Goal: Task Accomplishment & Management: Manage account settings

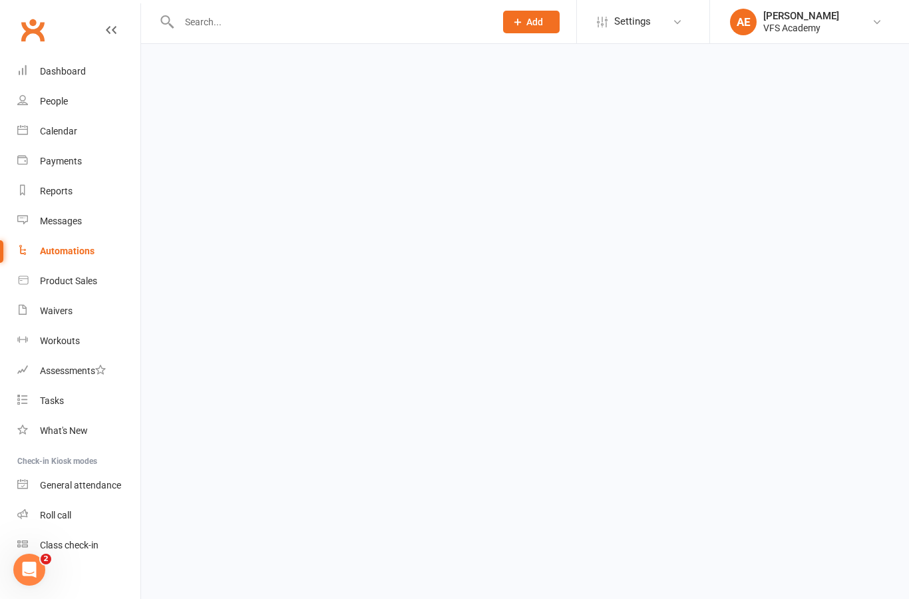
select select "100"
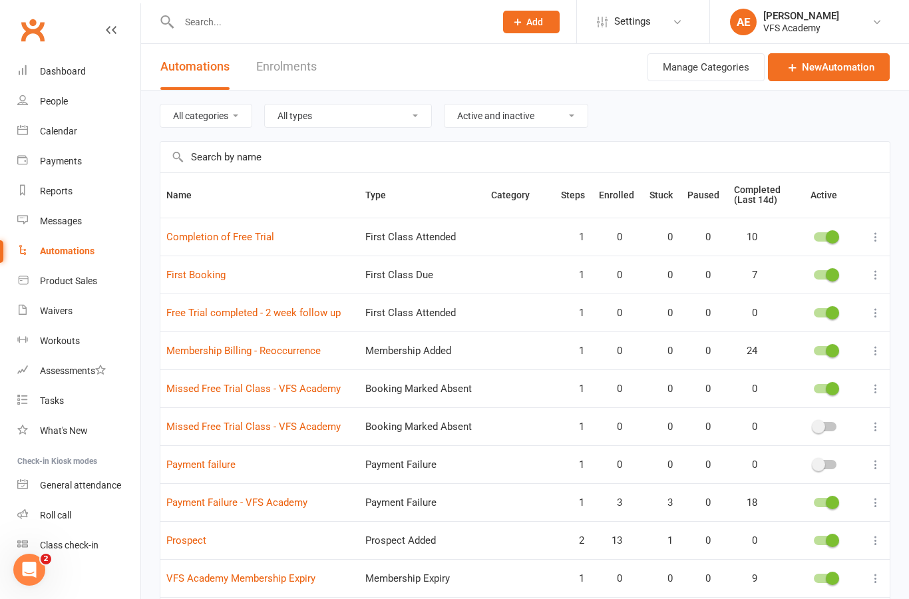
click at [220, 501] on link "Payment Failure - VFS Academy" at bounding box center [236, 503] width 141 height 12
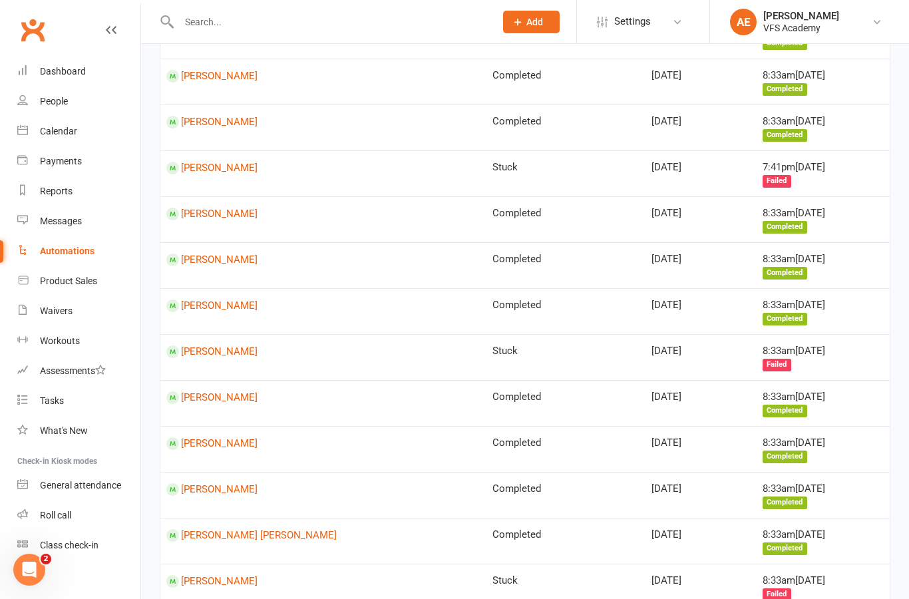
scroll to position [598, 0]
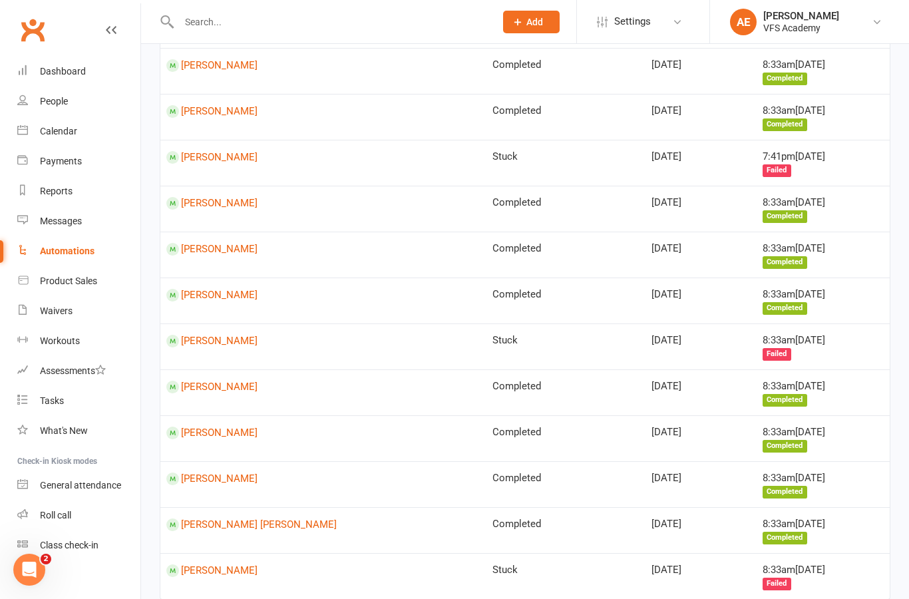
click at [217, 519] on link "Kuba Rafalo" at bounding box center [323, 525] width 314 height 13
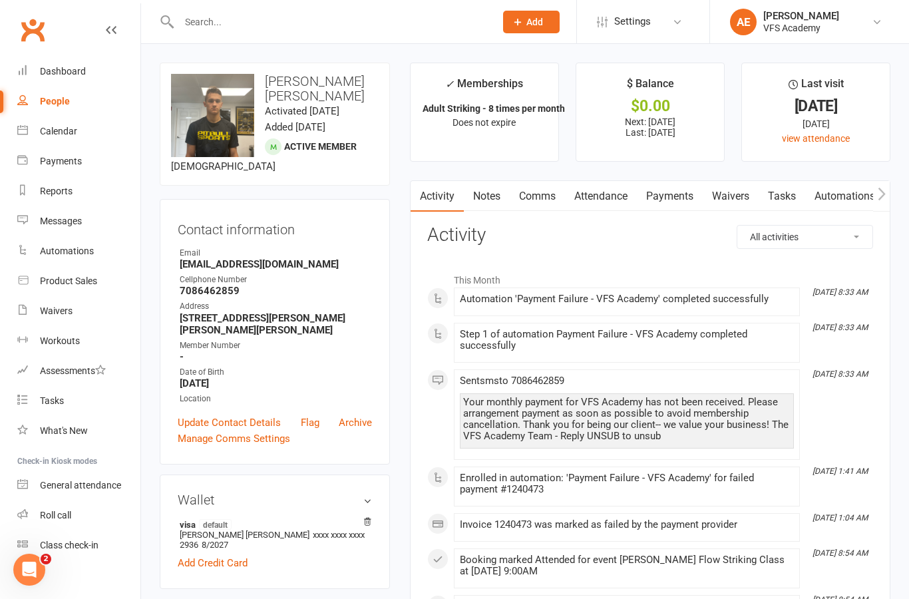
click at [684, 196] on link "Payments" at bounding box center [670, 196] width 66 height 31
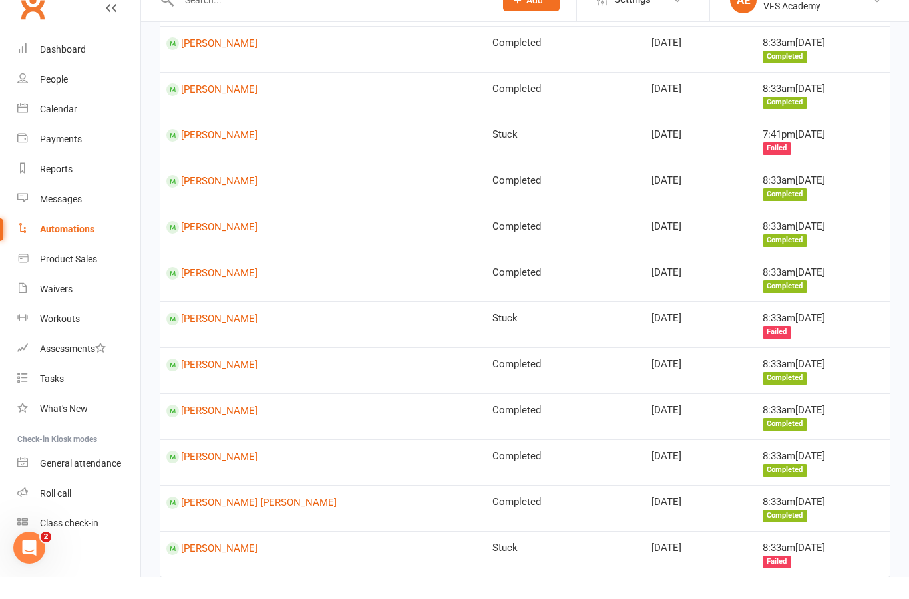
scroll to position [598, 0]
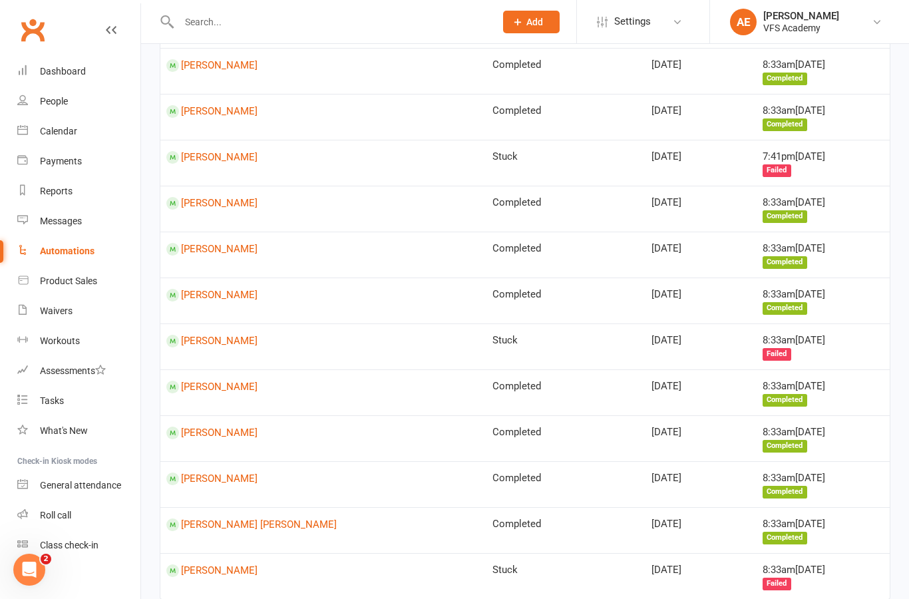
click at [228, 335] on link "Zyke Clemmons" at bounding box center [323, 341] width 314 height 13
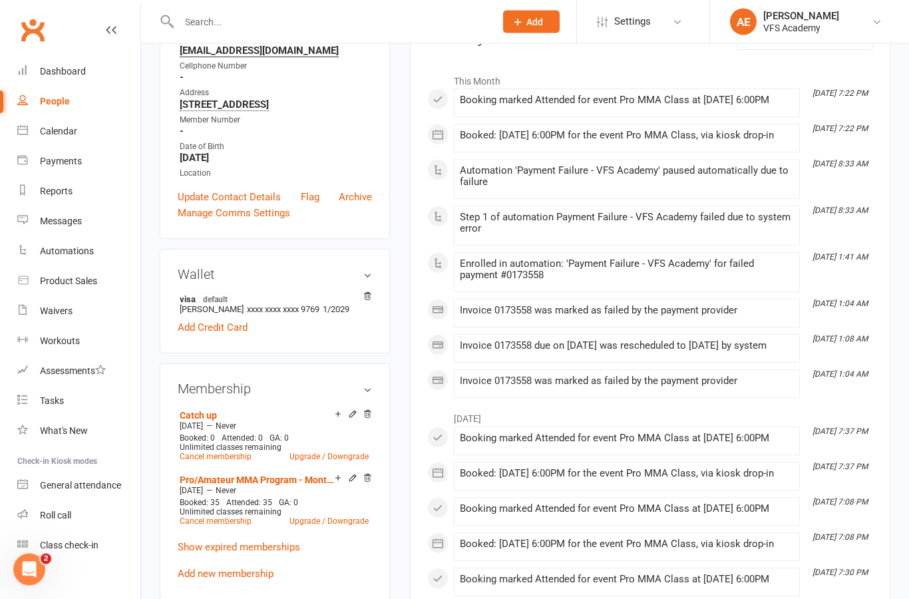
scroll to position [199, 0]
click at [377, 424] on div "Membership Catch up Jun 17 2025 — Never Booked: 0 Attended: 0 GA: 0 Unlimited c…" at bounding box center [275, 481] width 230 height 236
click at [371, 419] on icon at bounding box center [367, 413] width 9 height 9
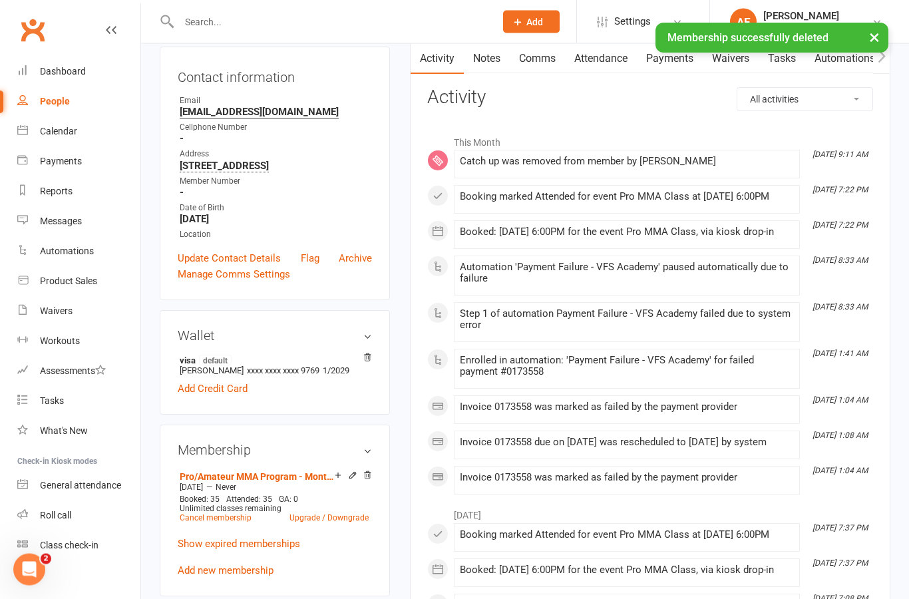
scroll to position [138, 0]
click at [201, 576] on link "Add new membership" at bounding box center [226, 570] width 96 height 12
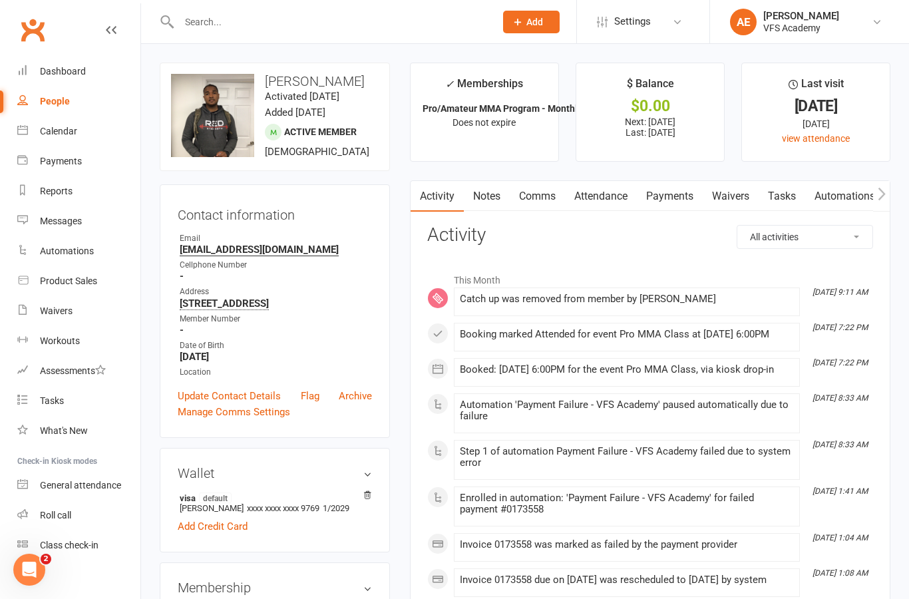
click at [684, 198] on link "Payments" at bounding box center [670, 196] width 66 height 31
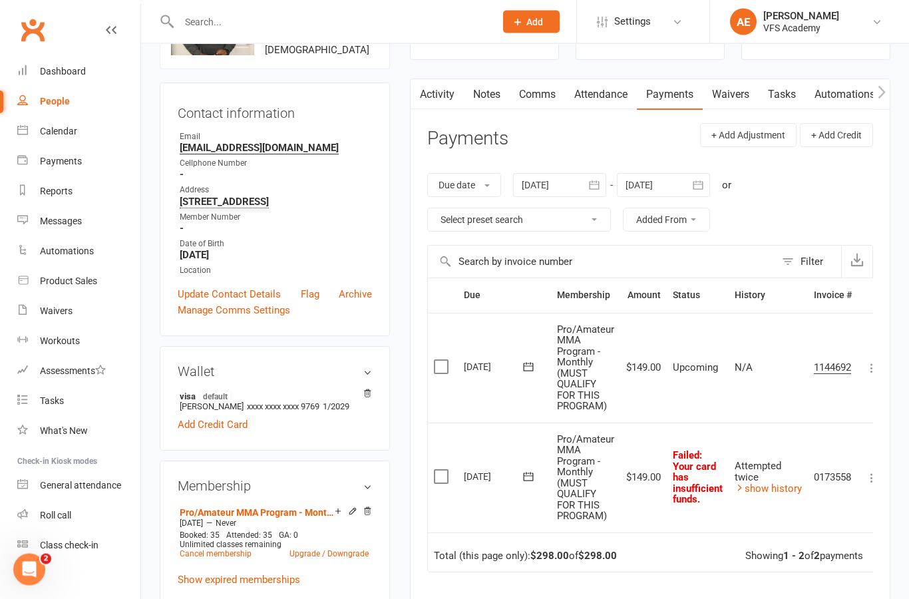
scroll to position [124, 0]
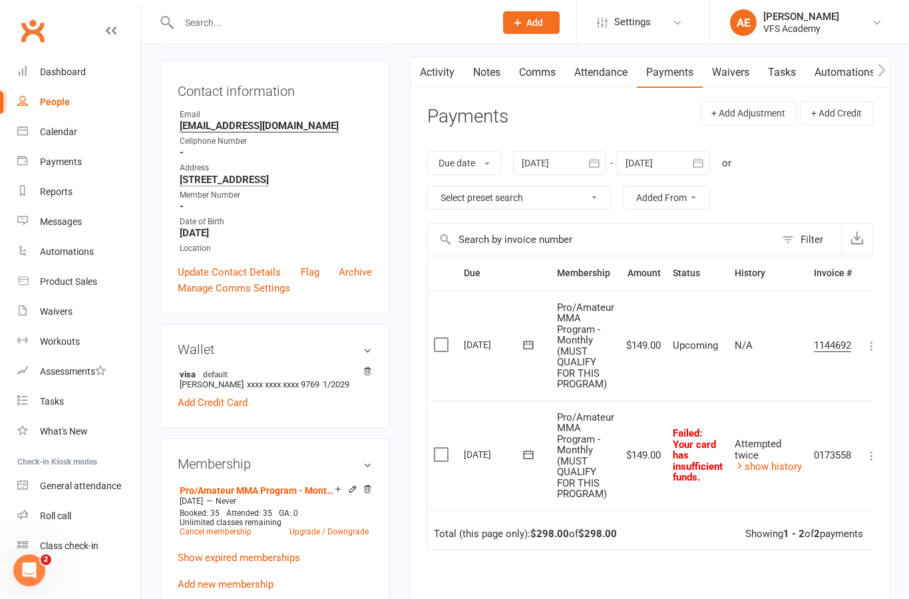
click at [190, 590] on link "Add new membership" at bounding box center [226, 584] width 96 height 12
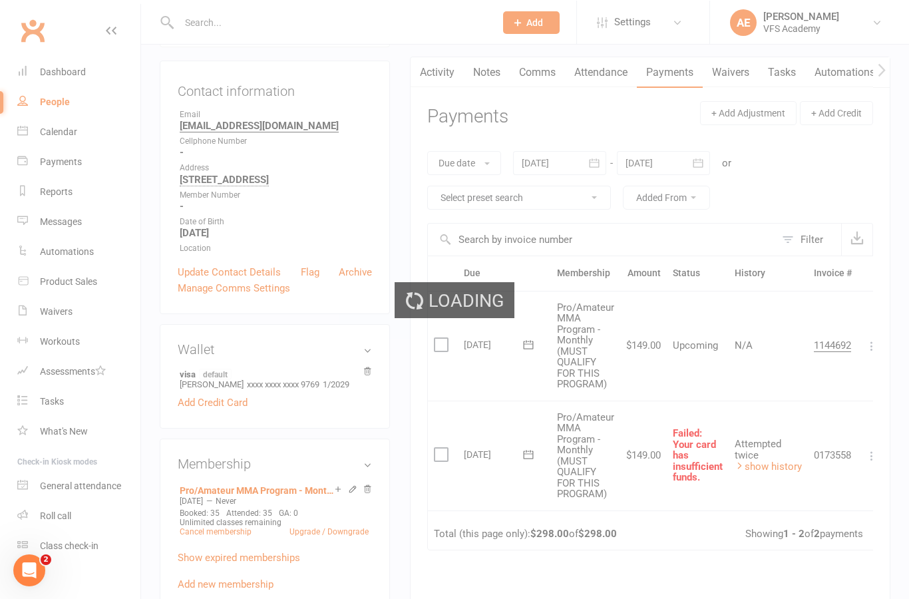
scroll to position [124, 0]
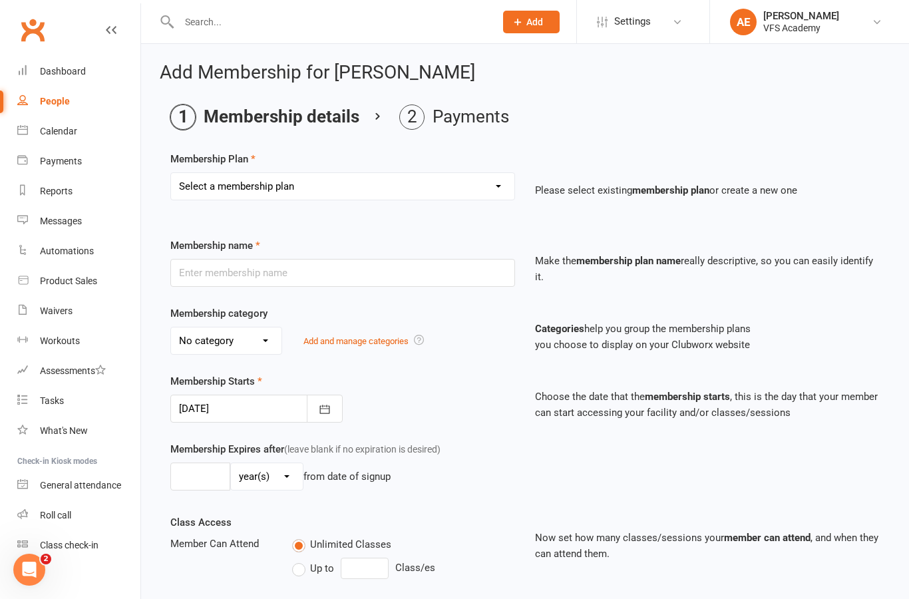
click at [196, 185] on select "Select a membership plan Create new Membership Plan Kid's Monthly Unlimited Kid…" at bounding box center [342, 186] width 343 height 27
select select "23"
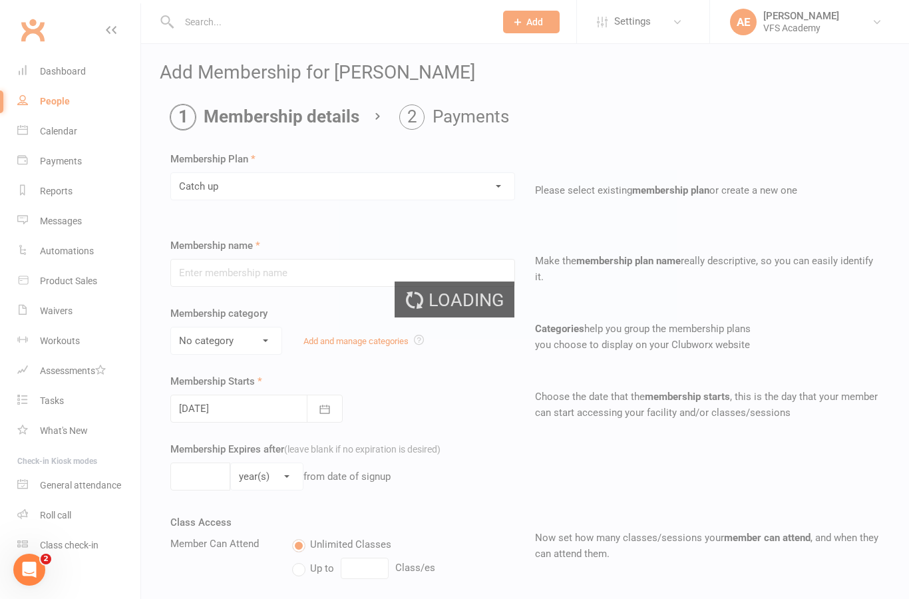
type input "Catch up"
select select "2"
type input "14 Aug 2025"
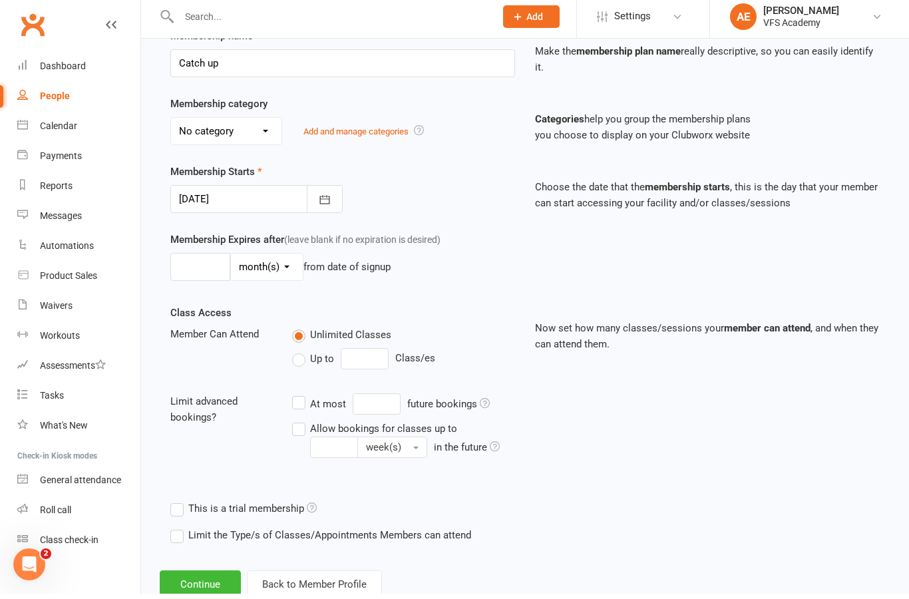
scroll to position [258, 0]
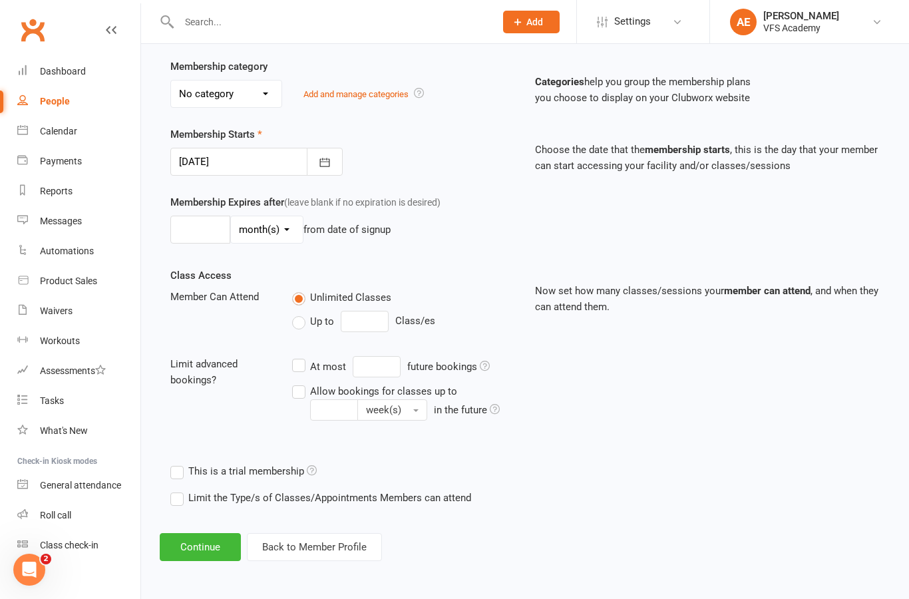
click at [193, 536] on button "Continue" at bounding box center [200, 547] width 81 height 28
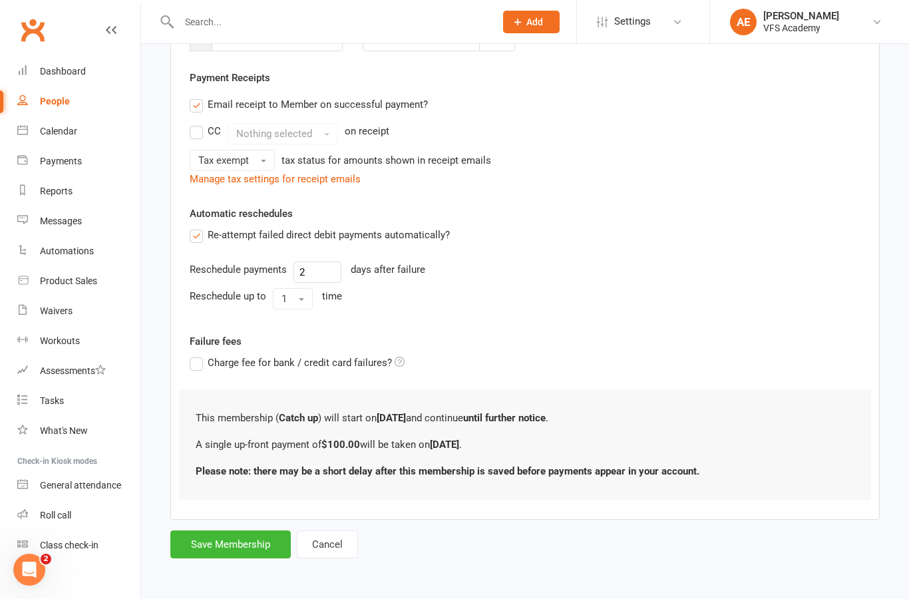
scroll to position [0, 0]
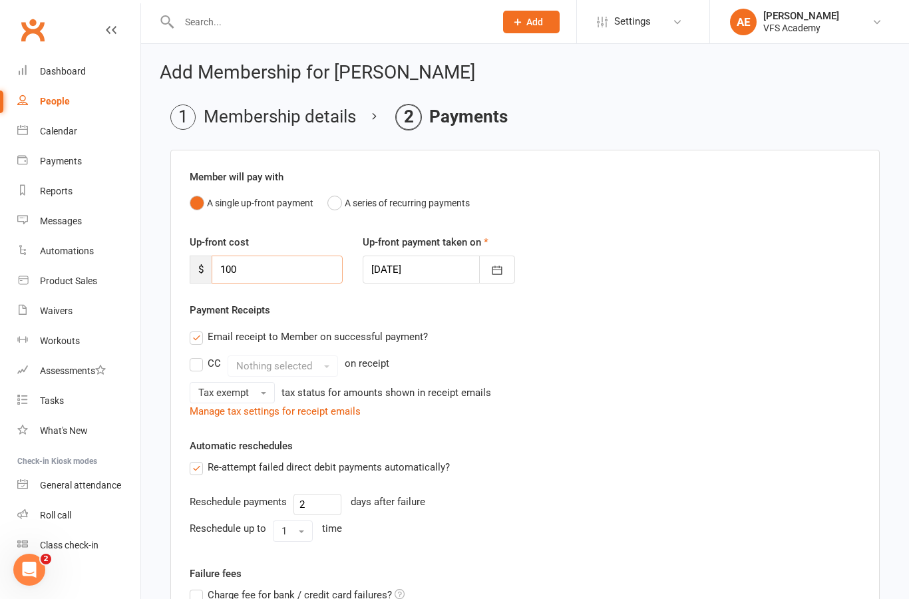
click at [259, 280] on input "100" at bounding box center [277, 270] width 131 height 28
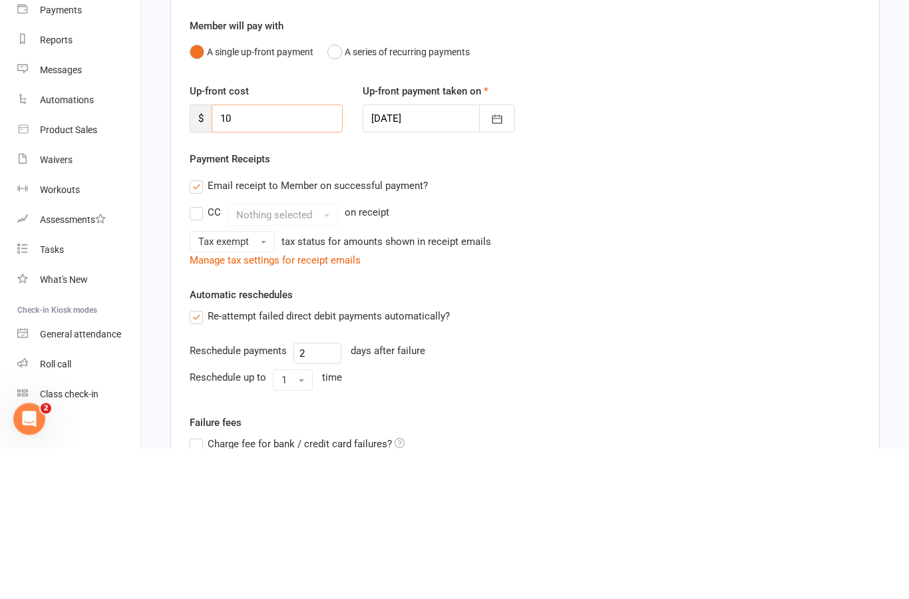
type input "1"
type input "2"
type input "149"
click at [777, 323] on div "Email receipt to Member on successful payment?" at bounding box center [520, 336] width 682 height 27
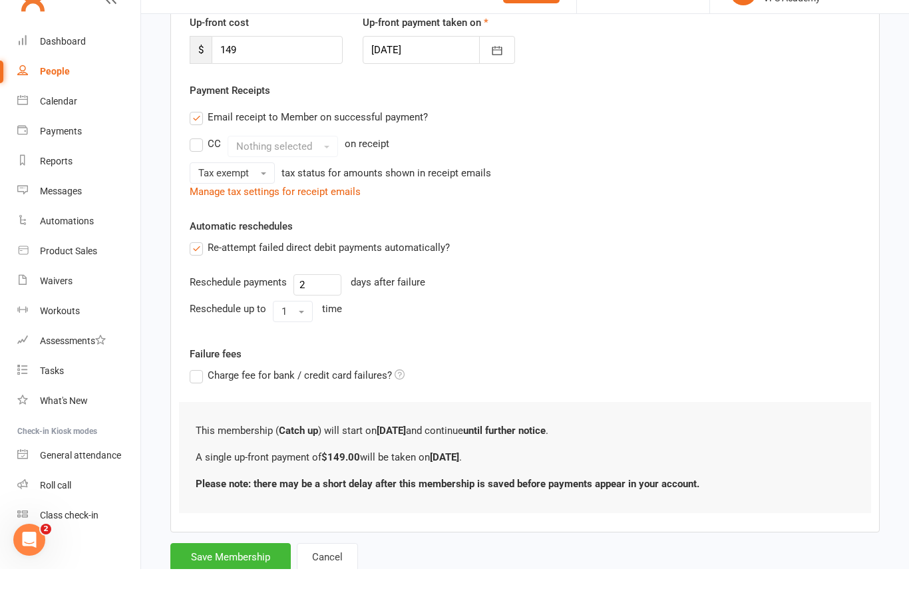
scroll to position [190, 0]
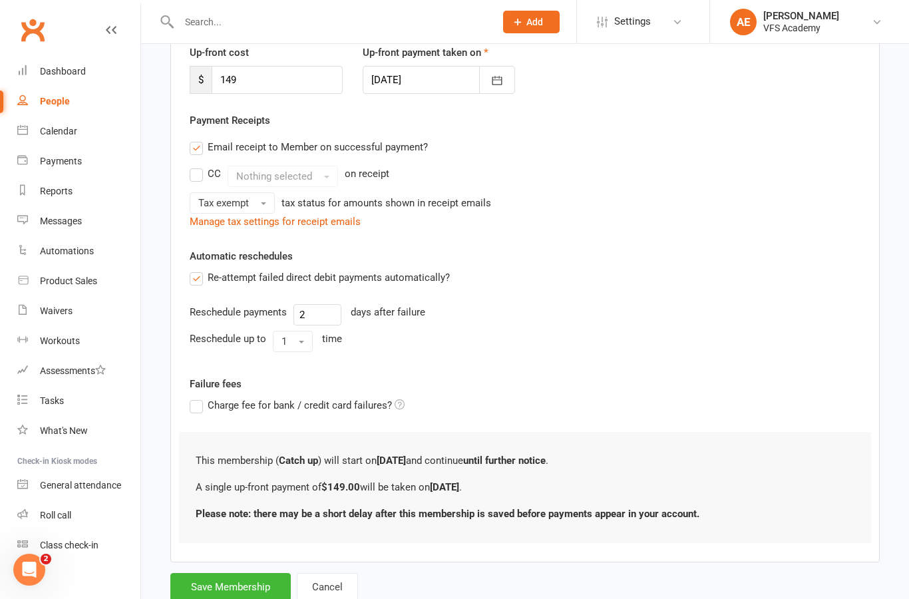
click at [234, 588] on button "Save Membership" at bounding box center [230, 587] width 120 height 28
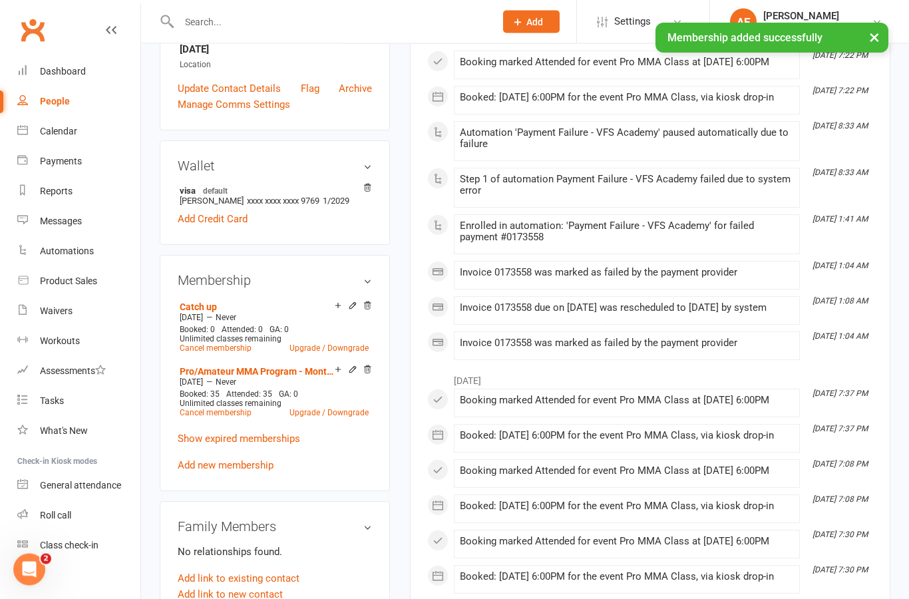
scroll to position [308, 0]
click at [47, 71] on div "Dashboard" at bounding box center [63, 71] width 46 height 11
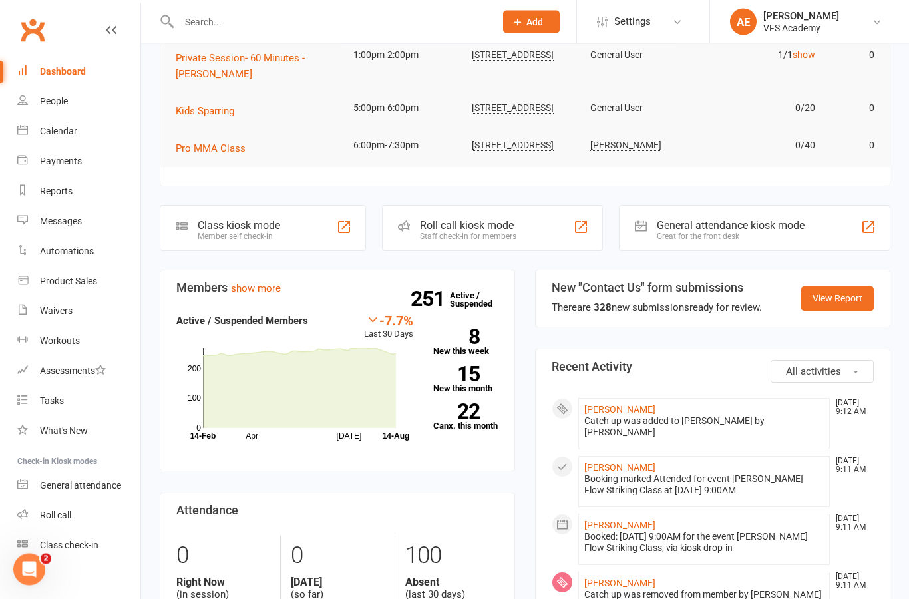
scroll to position [198, 0]
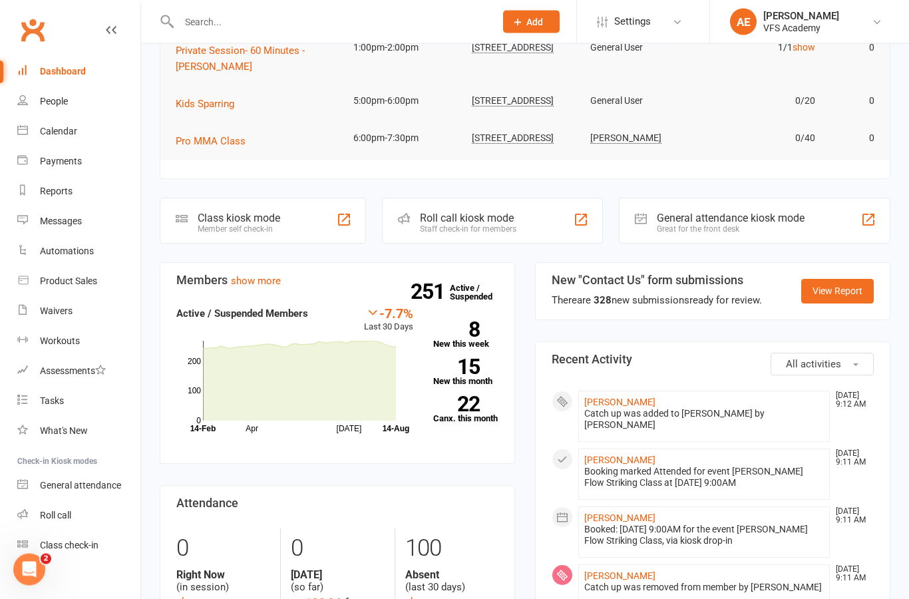
click at [75, 246] on div "Automations" at bounding box center [67, 251] width 54 height 11
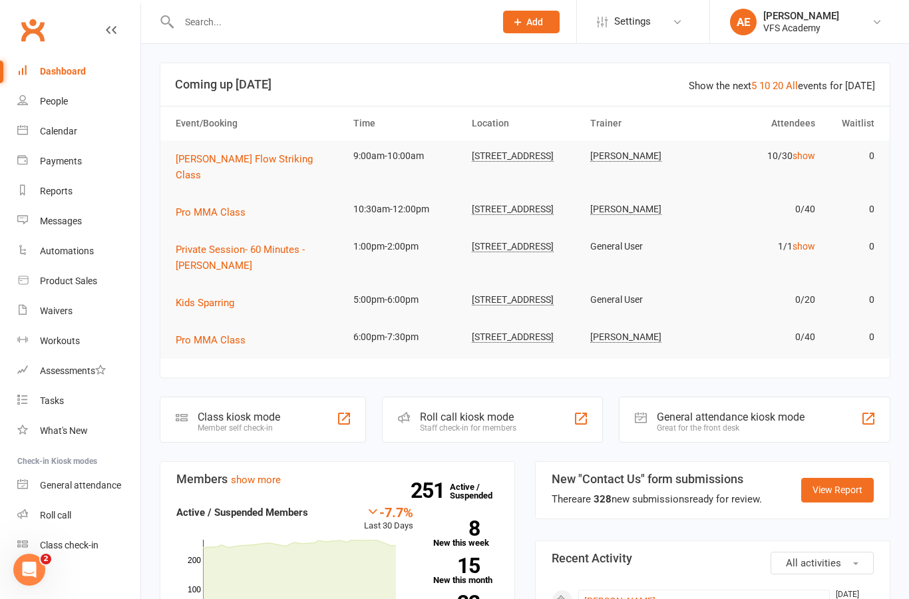
select select "100"
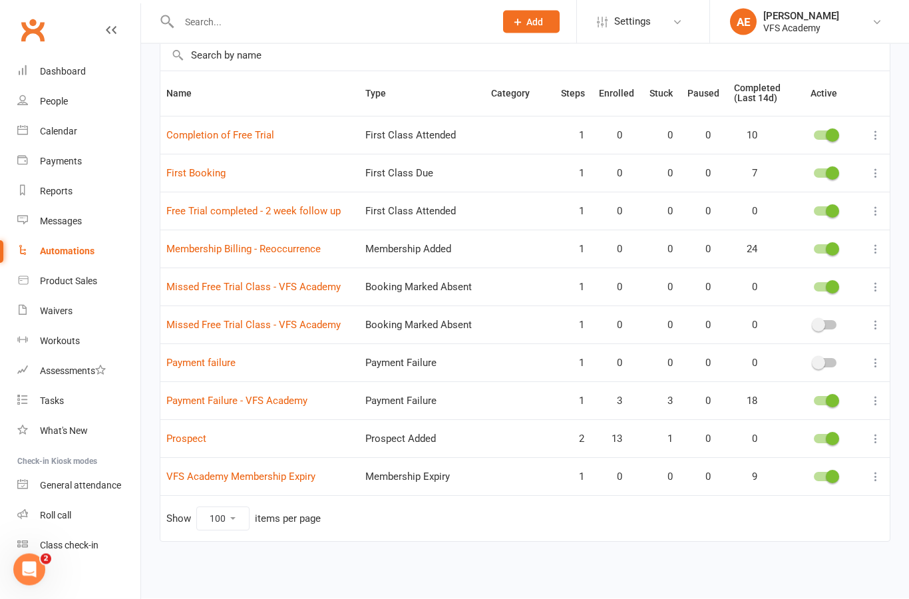
scroll to position [108, 0]
click at [275, 397] on link "Payment Failure - VFS Academy" at bounding box center [236, 401] width 141 height 12
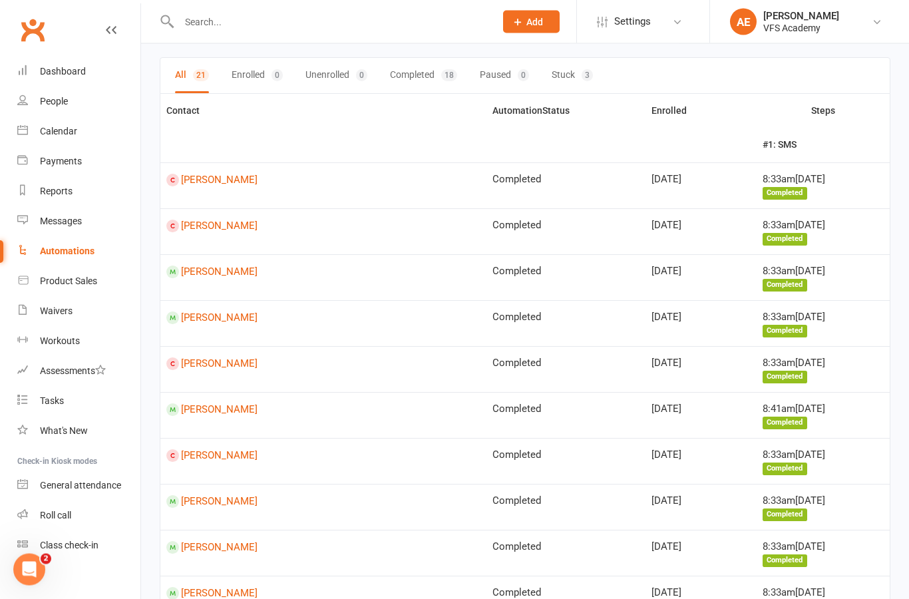
scroll to position [72, 0]
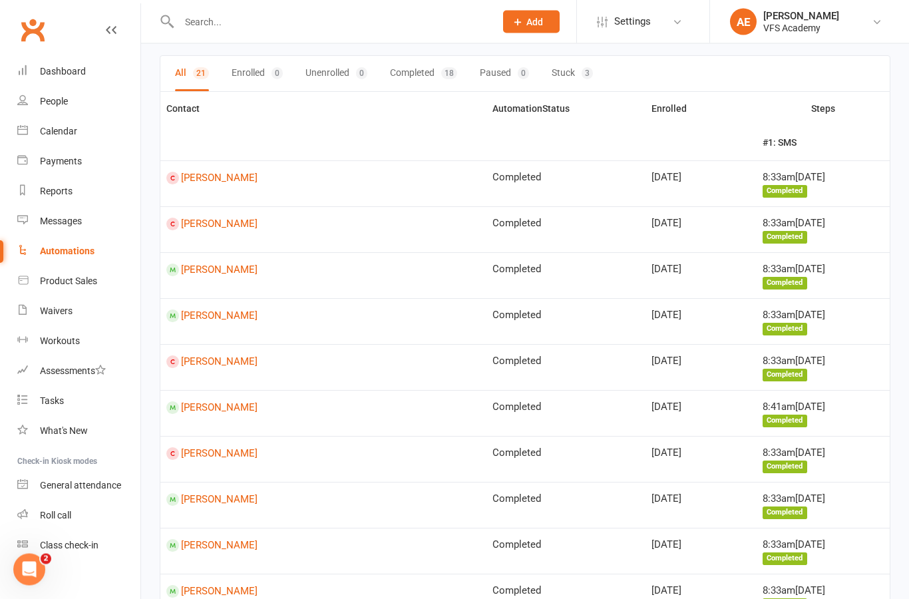
click at [235, 449] on link "Darterrion Garner" at bounding box center [323, 454] width 314 height 13
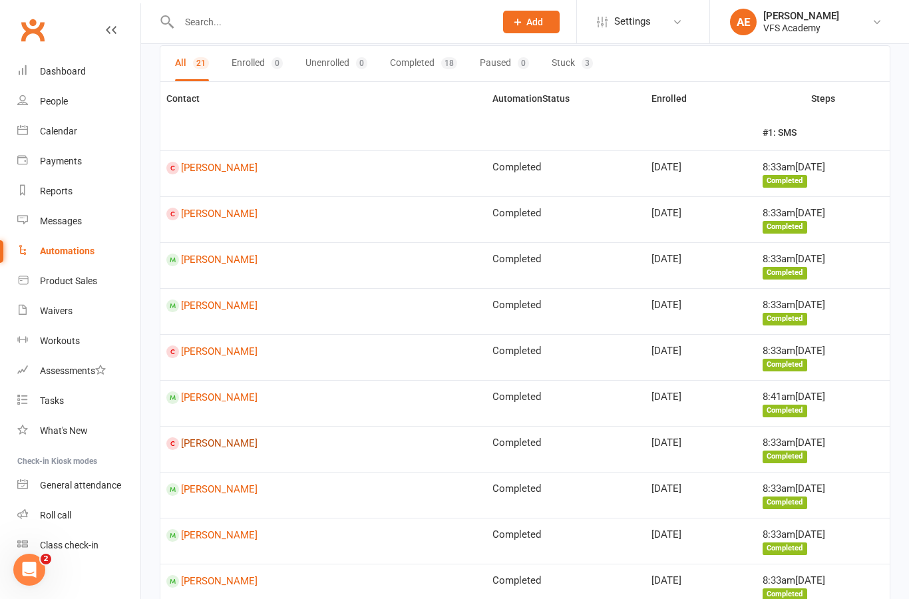
scroll to position [78, 0]
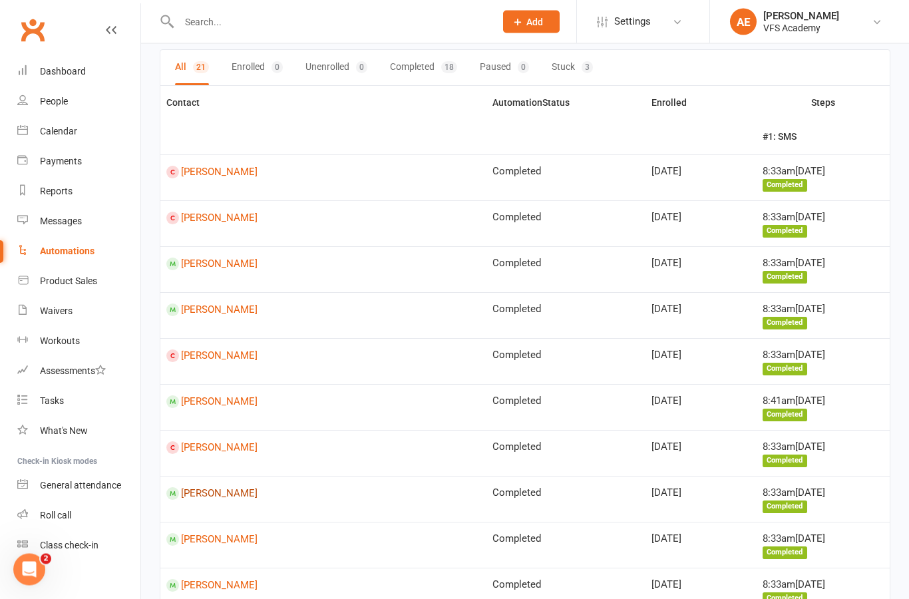
click at [223, 488] on link "Javier Martinez" at bounding box center [323, 494] width 314 height 13
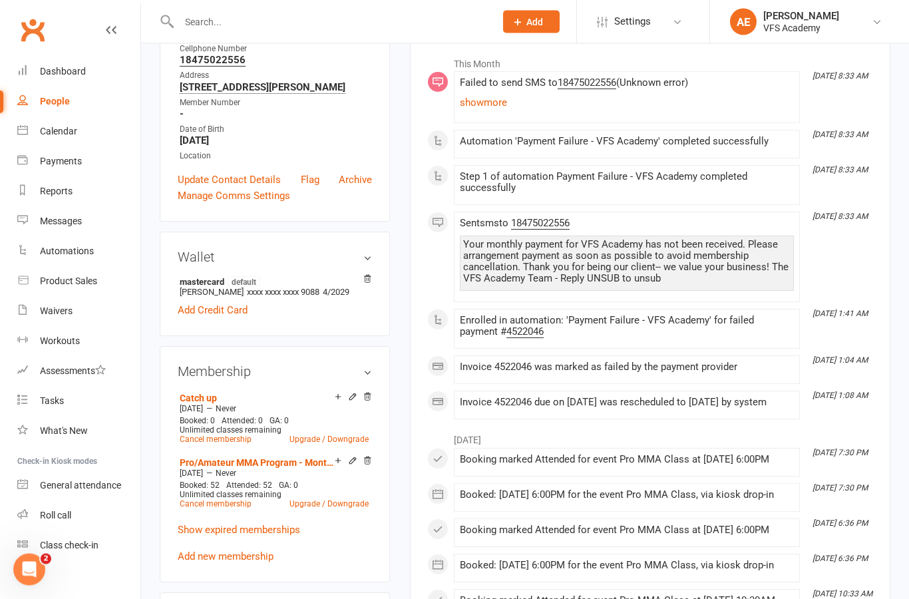
scroll to position [216, 0]
click at [371, 401] on icon at bounding box center [367, 396] width 9 height 9
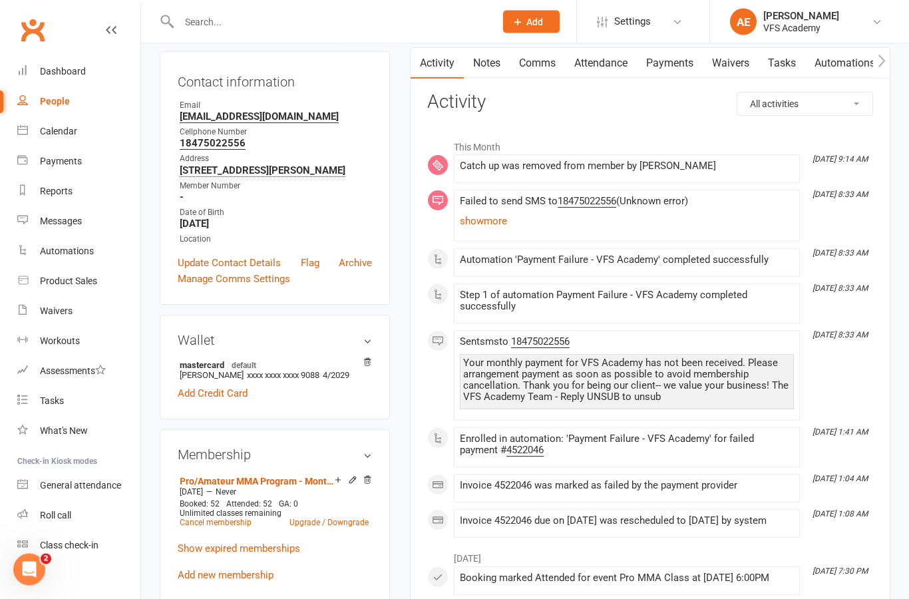
scroll to position [200, 0]
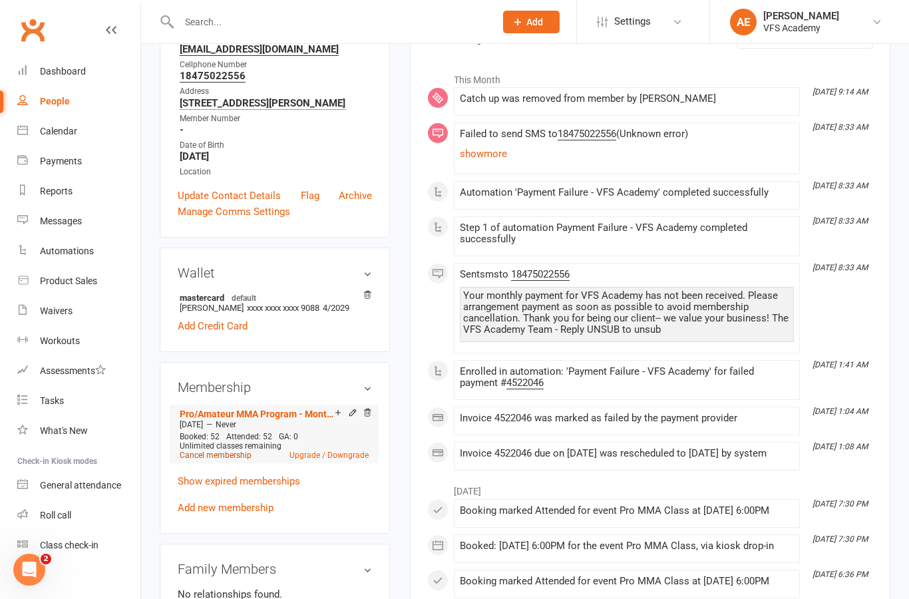
click at [226, 460] on link "Cancel membership" at bounding box center [216, 455] width 72 height 9
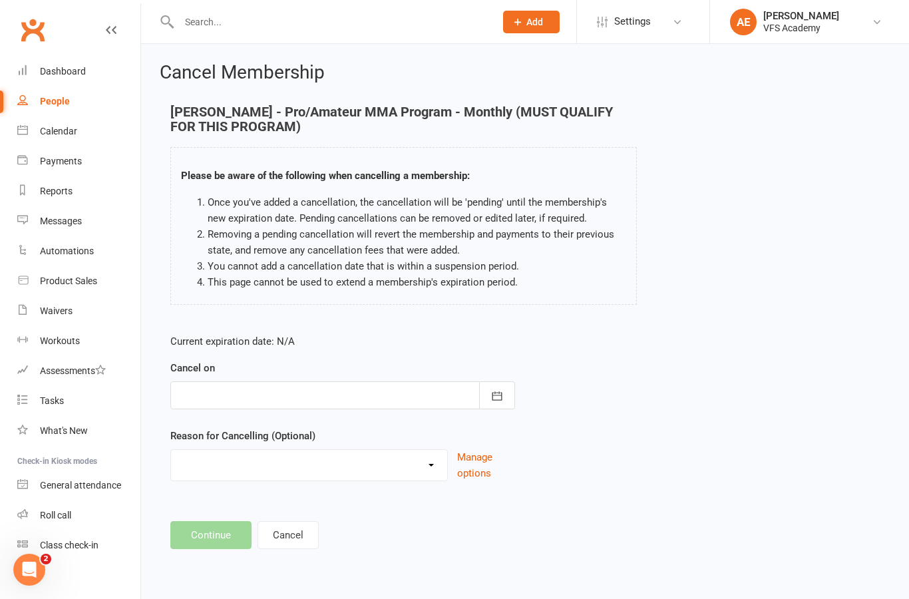
scroll to position [1, 0]
click at [505, 392] on button "button" at bounding box center [497, 395] width 36 height 28
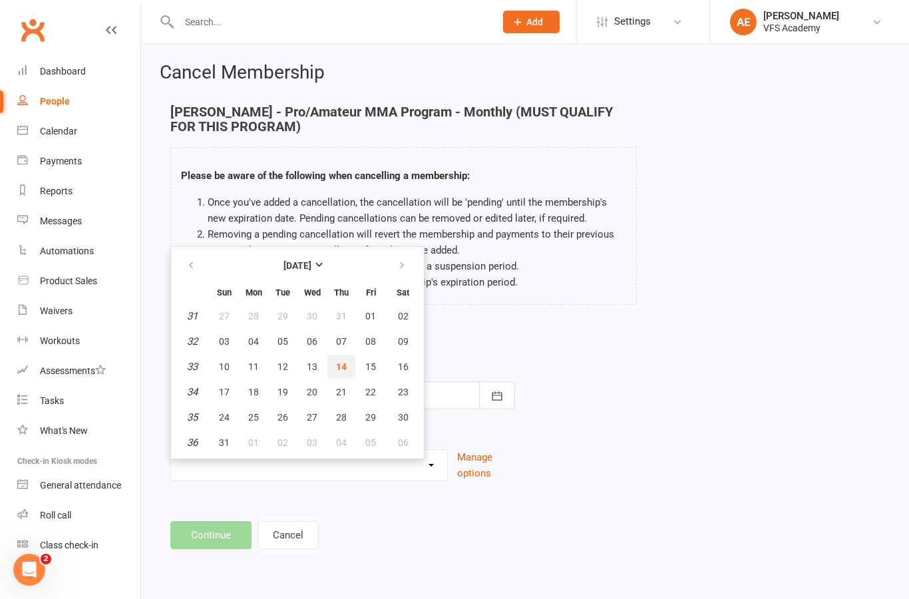
click at [339, 361] on span "14" at bounding box center [341, 366] width 11 height 11
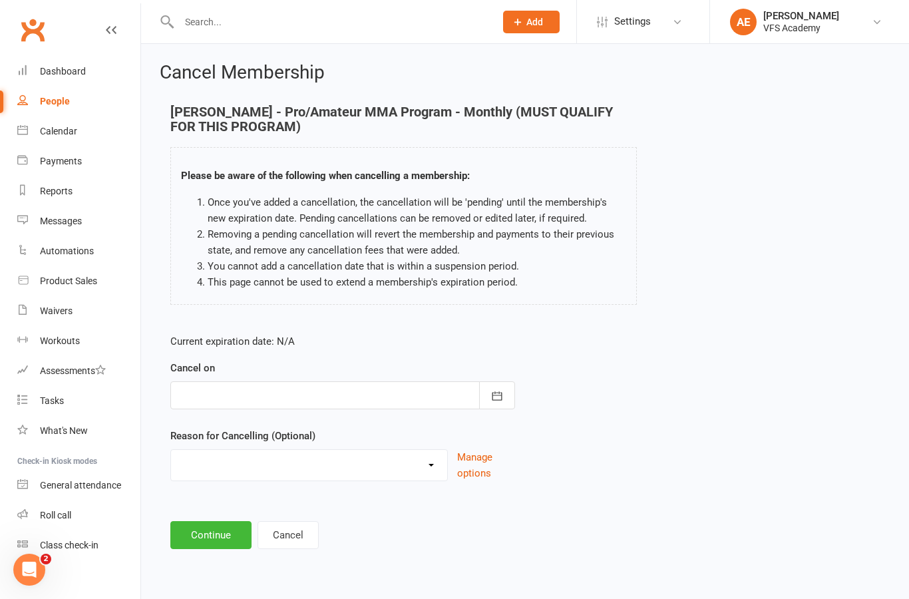
type input "14 Aug 2025"
click at [220, 530] on button "Continue" at bounding box center [210, 535] width 81 height 28
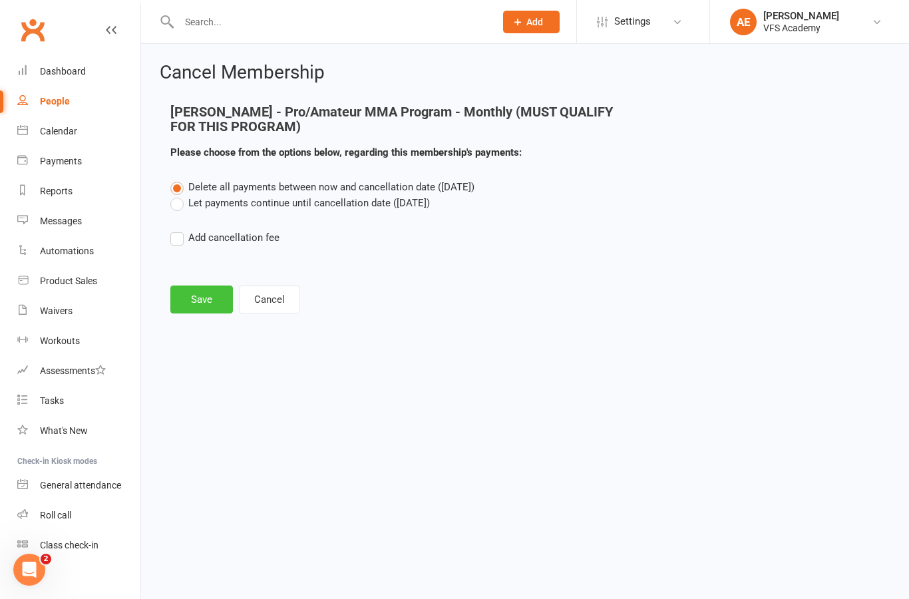
click at [200, 292] on button "Save" at bounding box center [201, 300] width 63 height 28
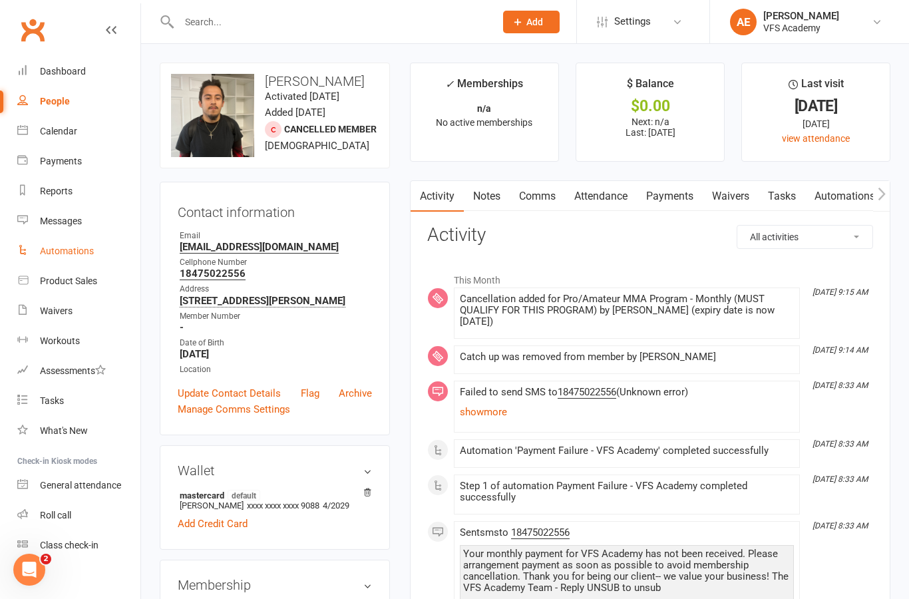
click at [38, 260] on link "Automations" at bounding box center [78, 251] width 123 height 30
select select "100"
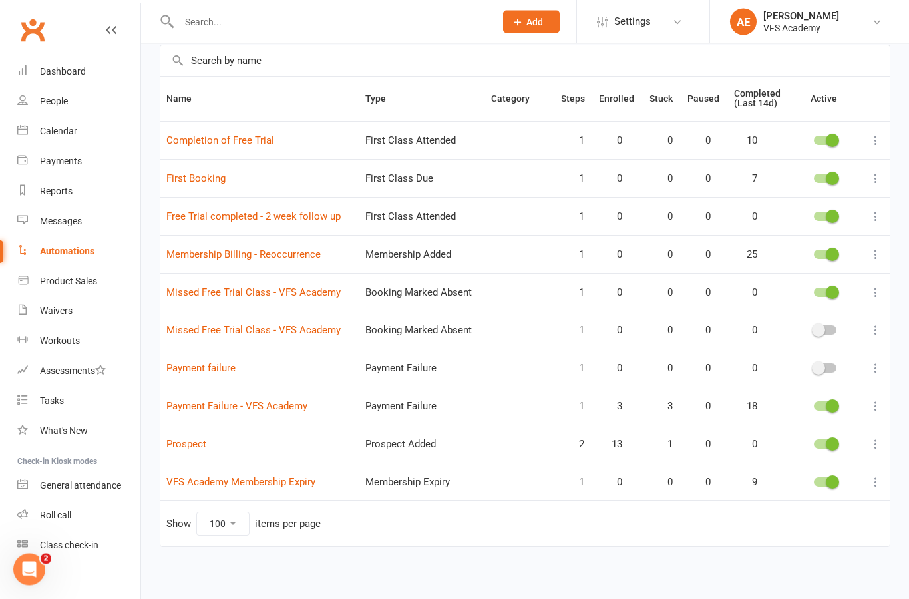
scroll to position [101, 0]
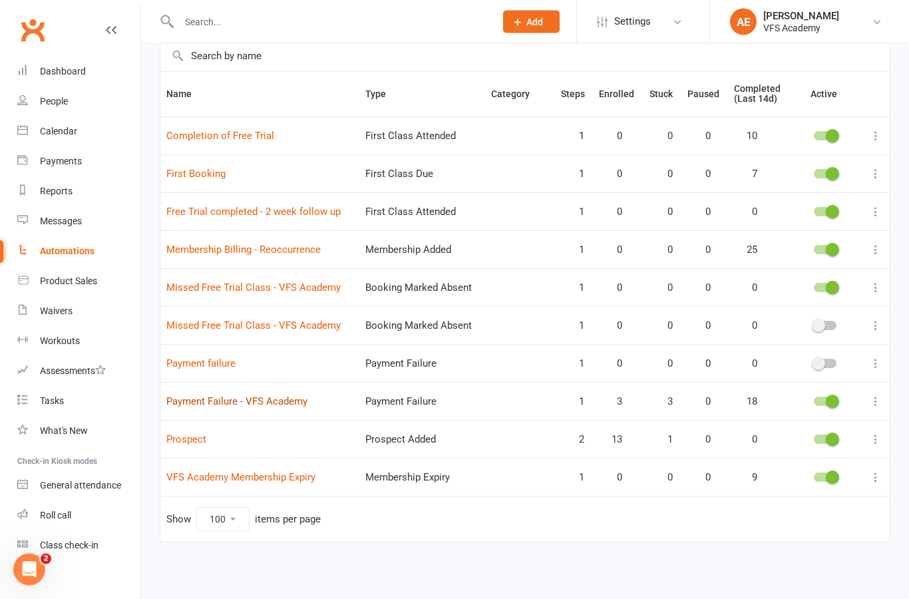
click at [189, 405] on link "Payment Failure - VFS Academy" at bounding box center [236, 402] width 141 height 12
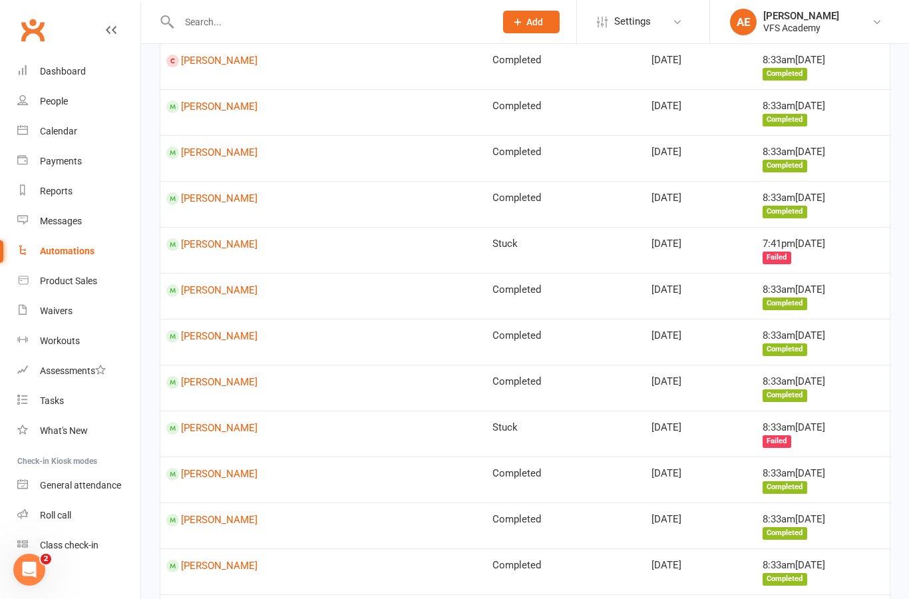
scroll to position [509, 0]
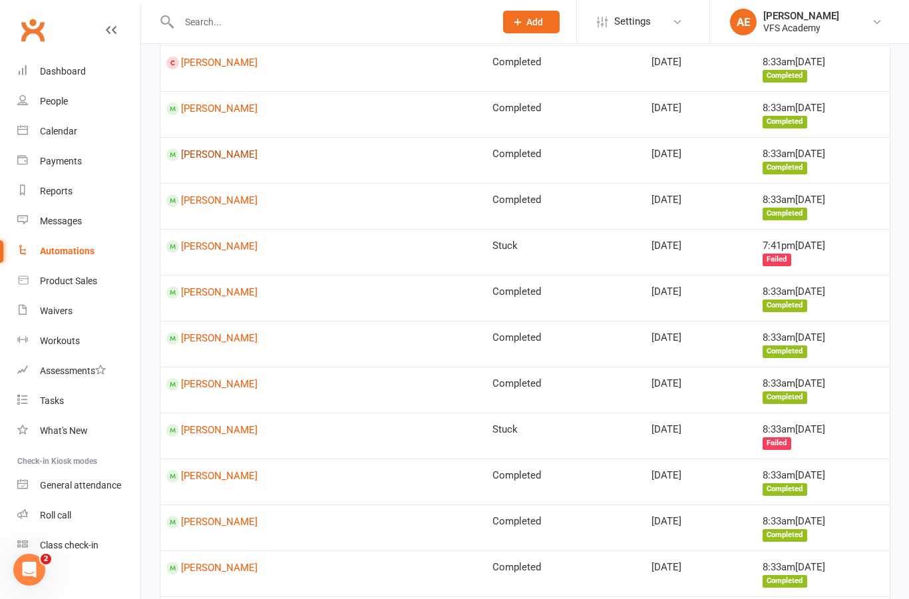
click at [219, 149] on link "Kevin Bucio" at bounding box center [323, 154] width 314 height 13
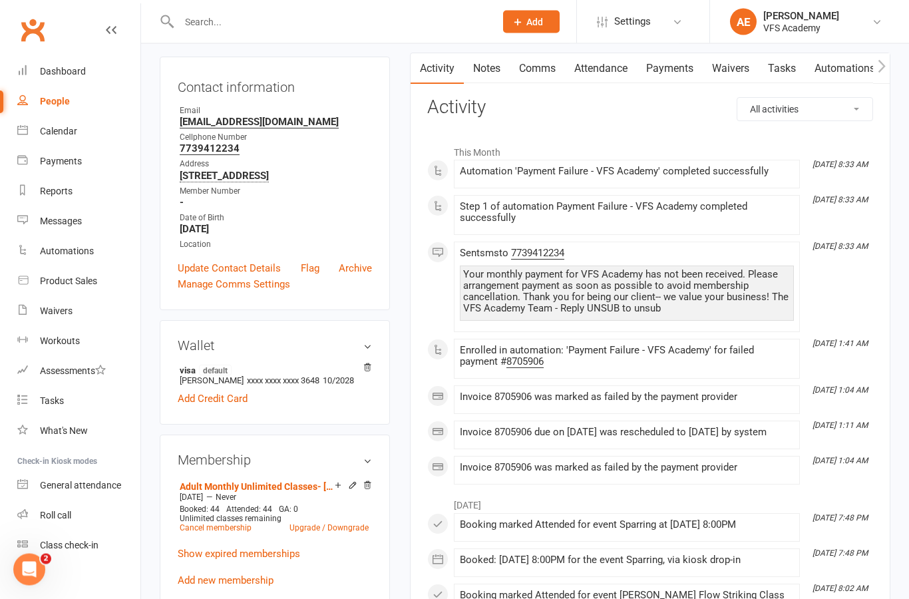
scroll to position [128, 0]
click at [212, 528] on link "Cancel membership" at bounding box center [216, 527] width 72 height 9
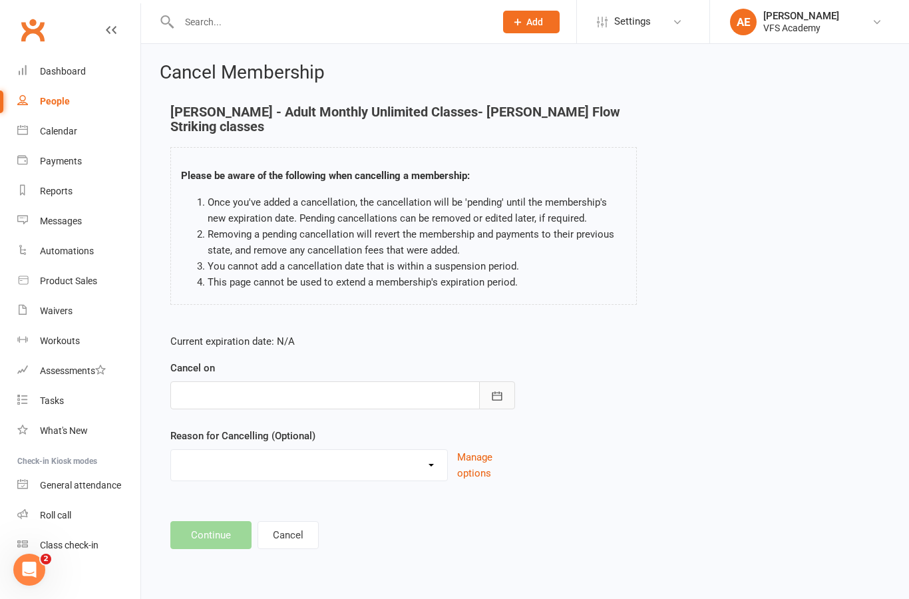
click at [497, 392] on button "button" at bounding box center [497, 395] width 36 height 28
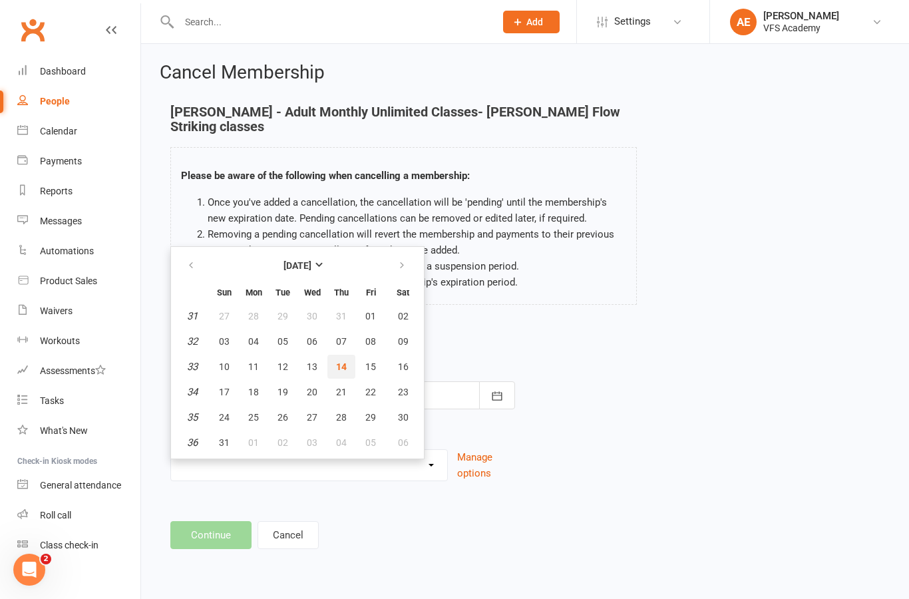
click at [343, 361] on span "14" at bounding box center [341, 366] width 11 height 11
type input "14 Aug 2025"
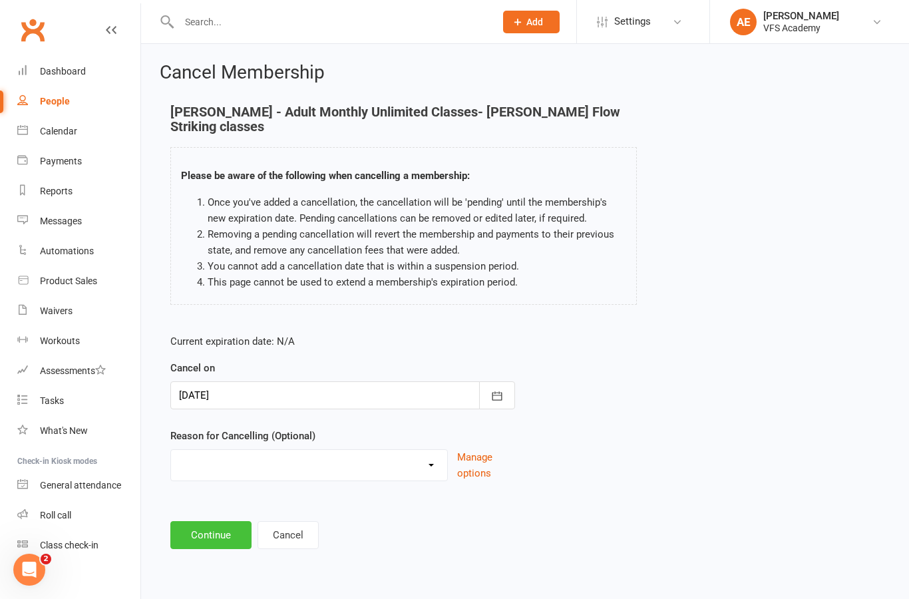
click at [222, 521] on button "Continue" at bounding box center [210, 535] width 81 height 28
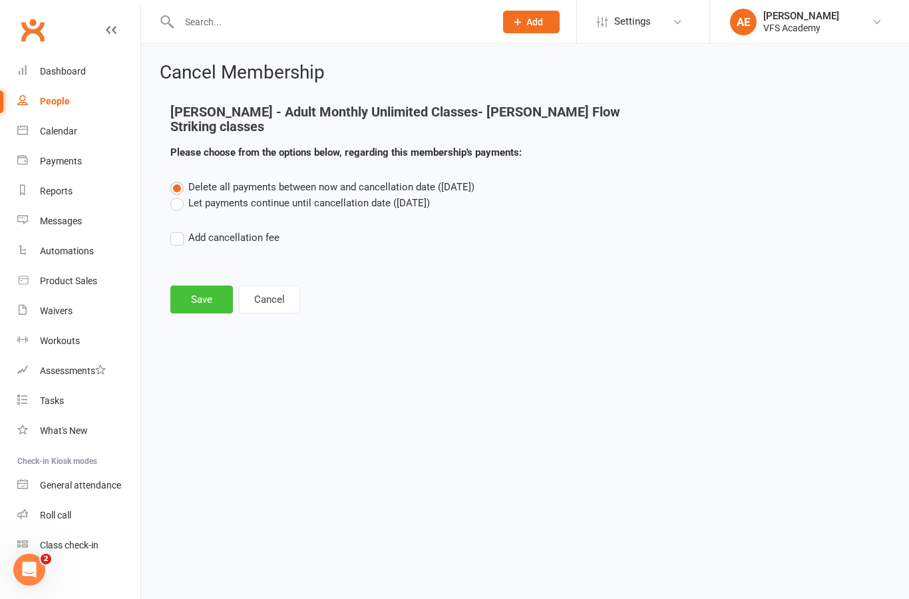
click at [210, 294] on button "Save" at bounding box center [201, 300] width 63 height 28
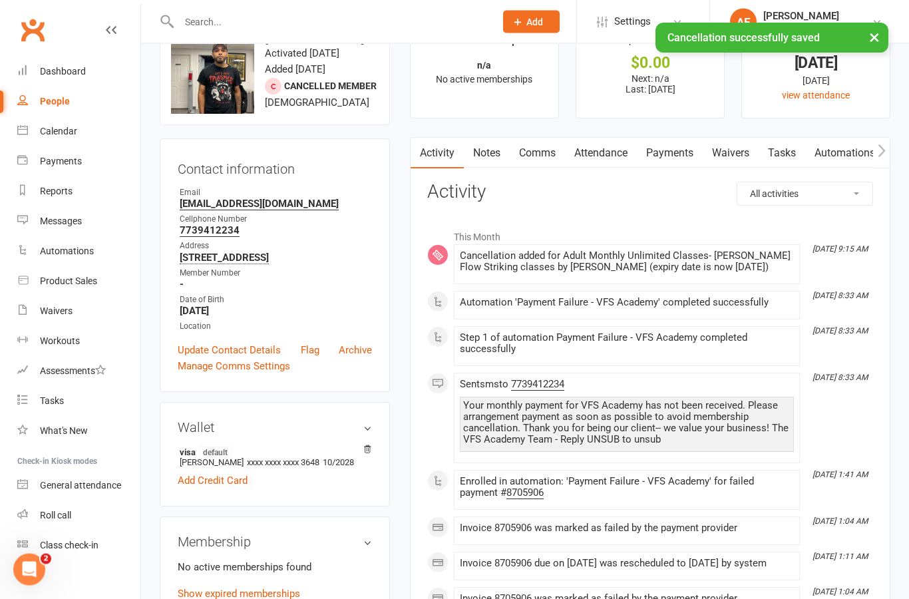
scroll to position [56, 0]
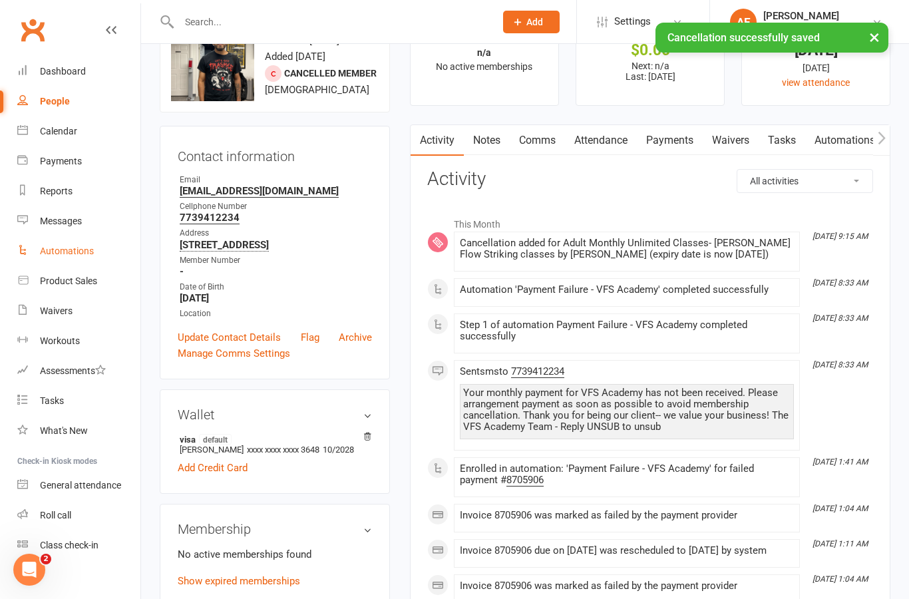
click at [89, 258] on link "Automations" at bounding box center [78, 251] width 123 height 30
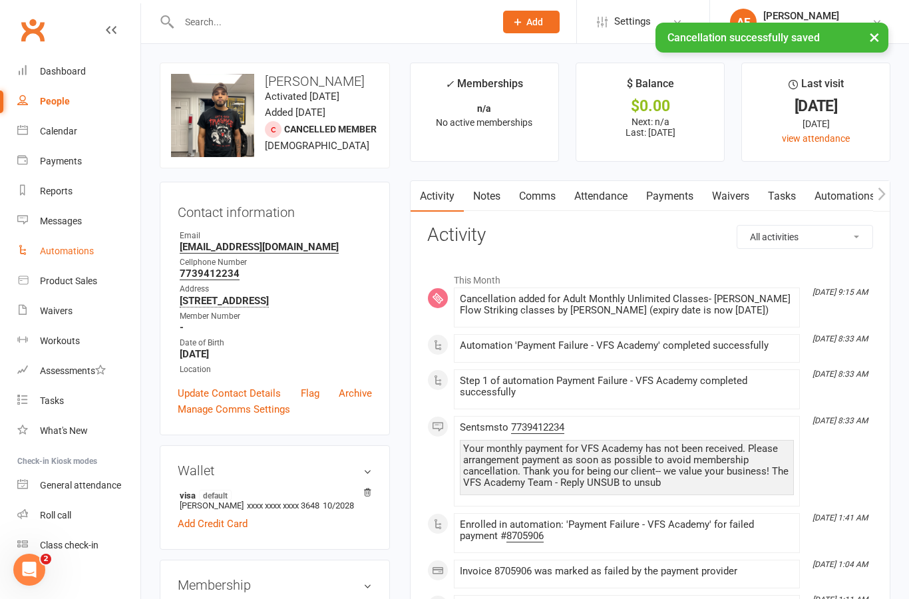
select select "100"
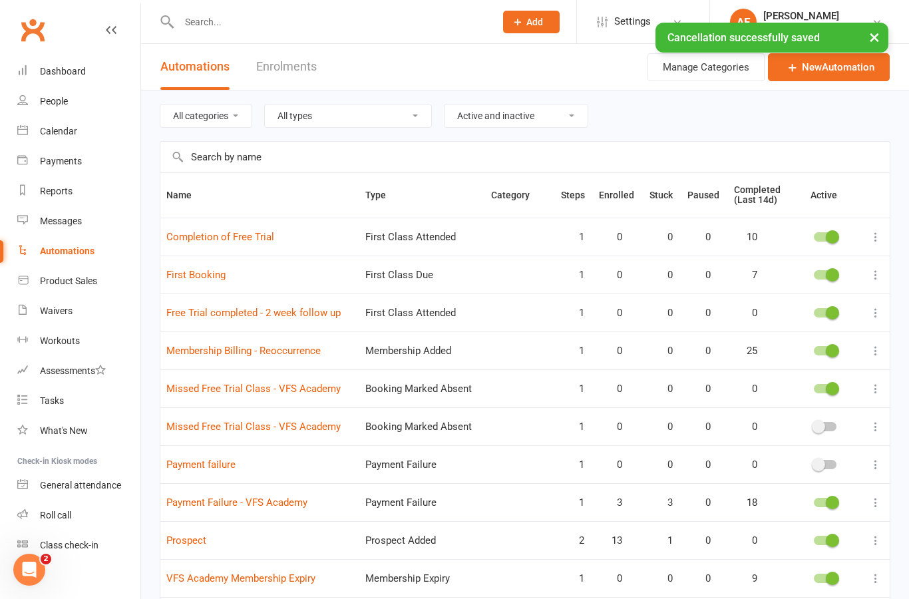
click at [286, 491] on td "Payment Failure - VFS Academy" at bounding box center [259, 502] width 199 height 38
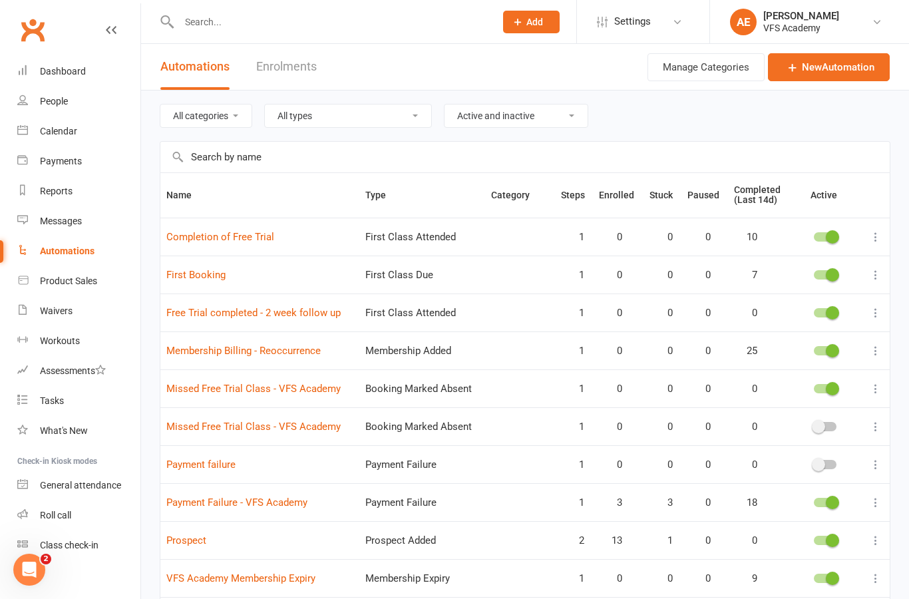
click at [298, 493] on td "Payment Failure - VFS Academy" at bounding box center [259, 502] width 199 height 38
click at [289, 506] on link "Payment Failure - VFS Academy" at bounding box center [236, 503] width 141 height 12
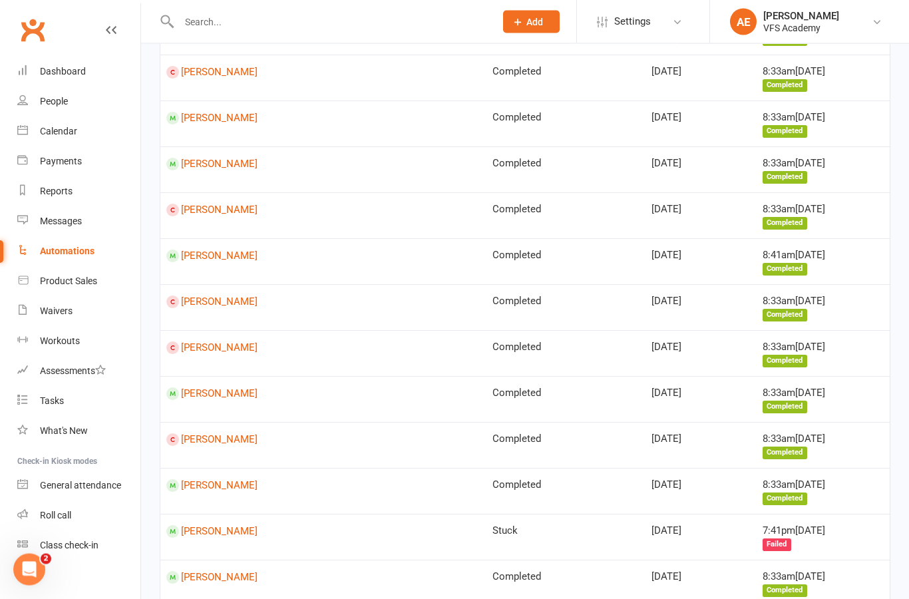
scroll to position [257, 0]
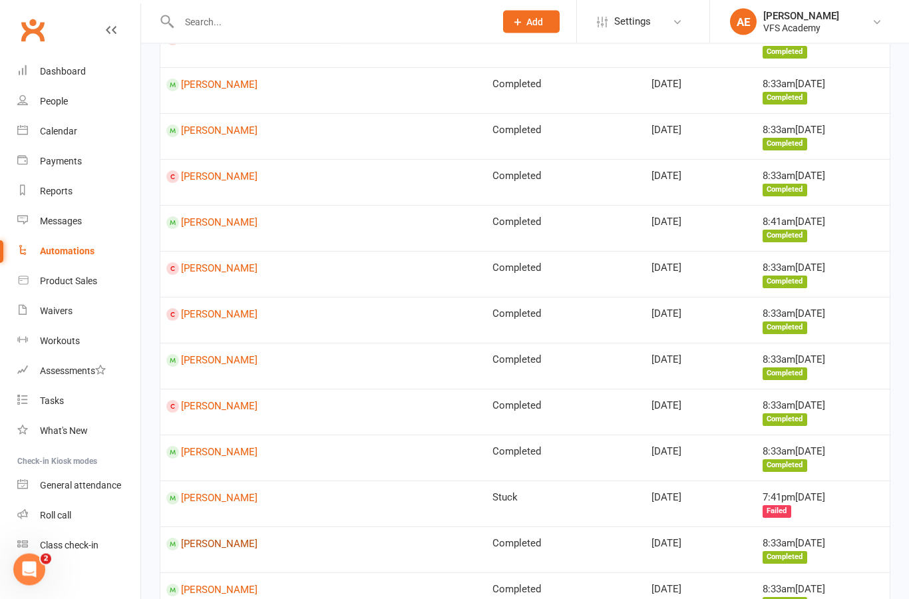
click at [241, 538] on link "Owais Mujtaba" at bounding box center [323, 544] width 314 height 13
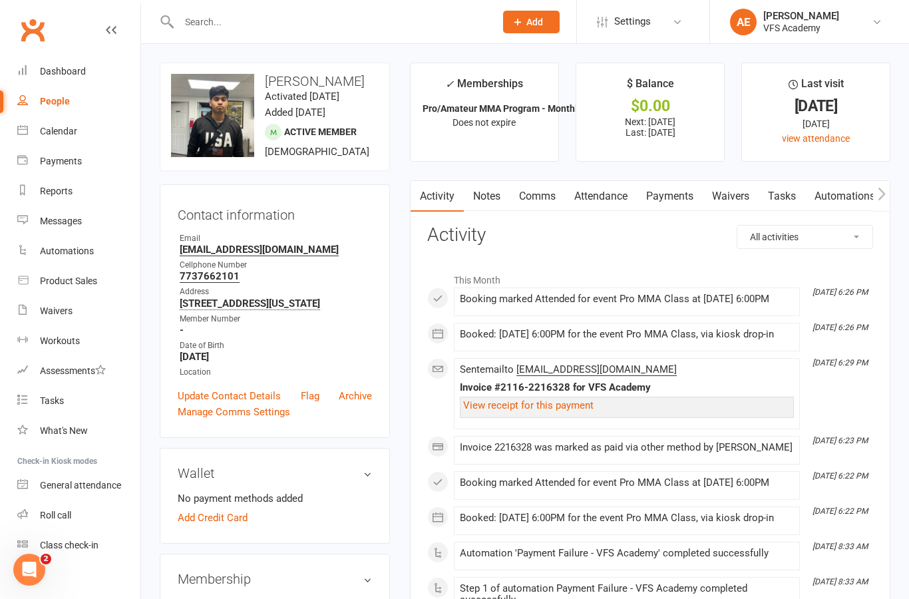
click at [675, 209] on link "Payments" at bounding box center [670, 196] width 66 height 31
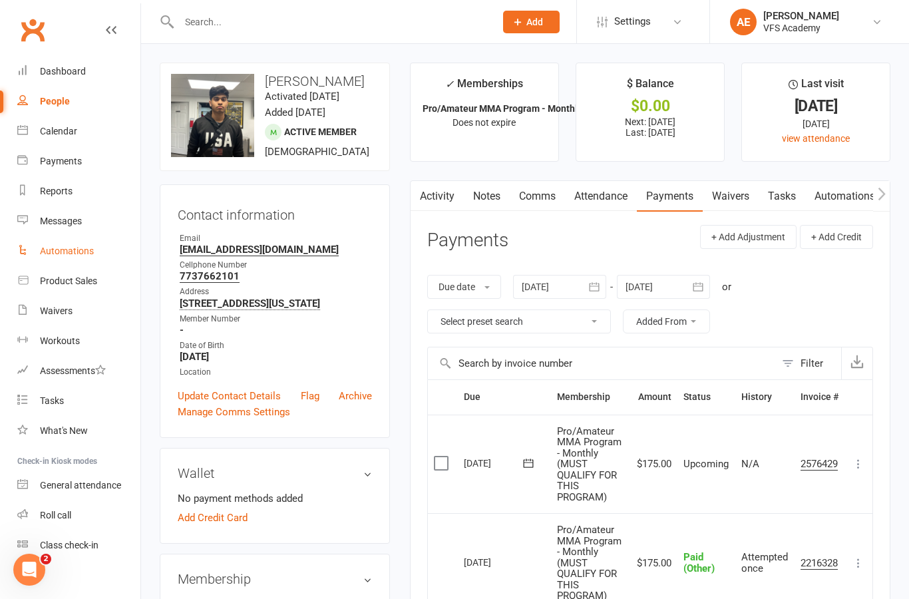
click at [85, 256] on div "Automations" at bounding box center [67, 251] width 54 height 11
select select "100"
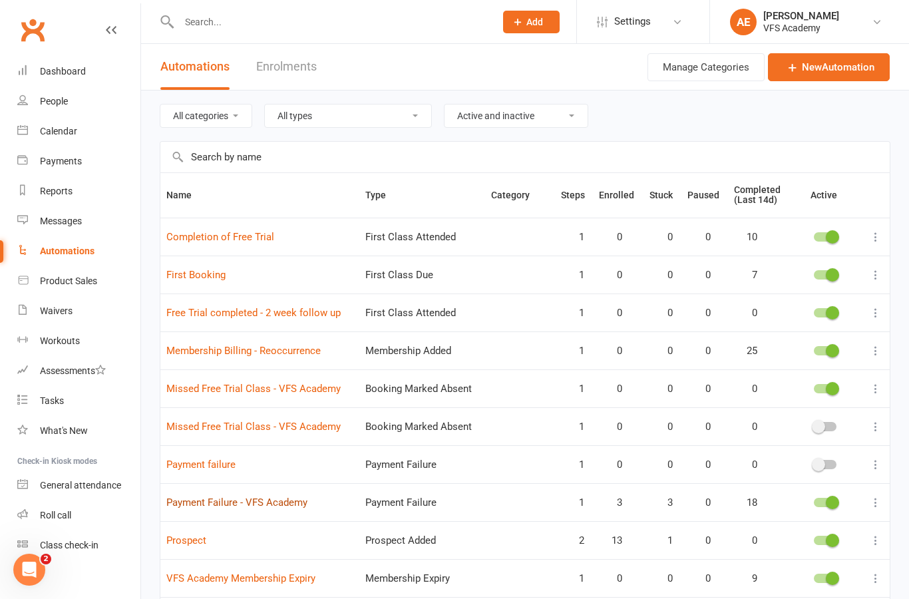
click at [272, 507] on link "Payment Failure - VFS Academy" at bounding box center [236, 503] width 141 height 12
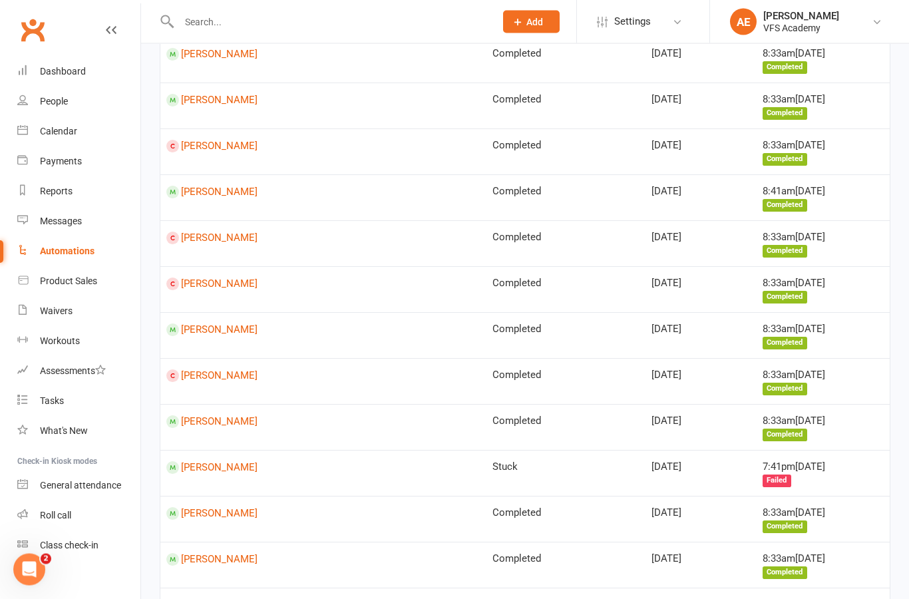
scroll to position [288, 0]
click at [231, 186] on link "Kamil Hadala" at bounding box center [323, 192] width 314 height 13
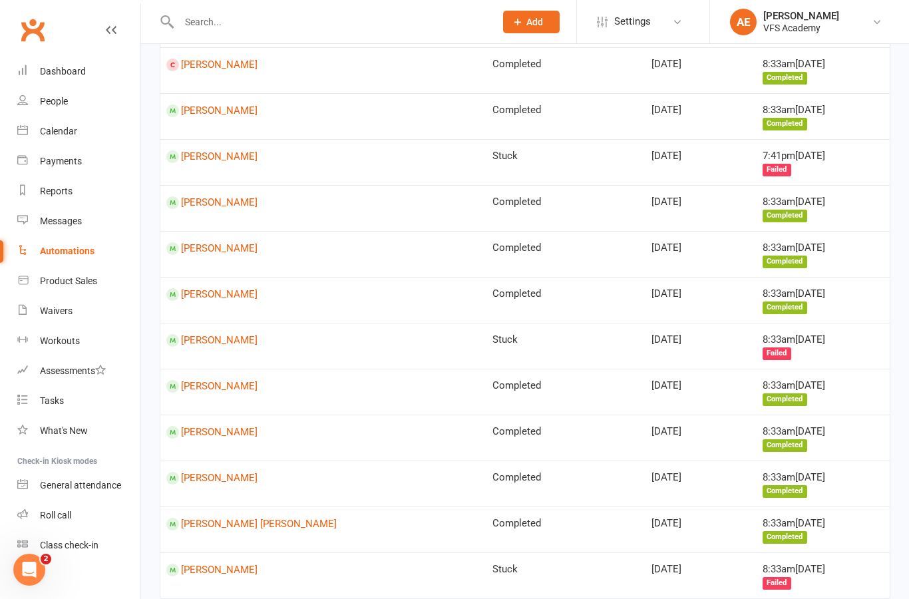
scroll to position [597, 0]
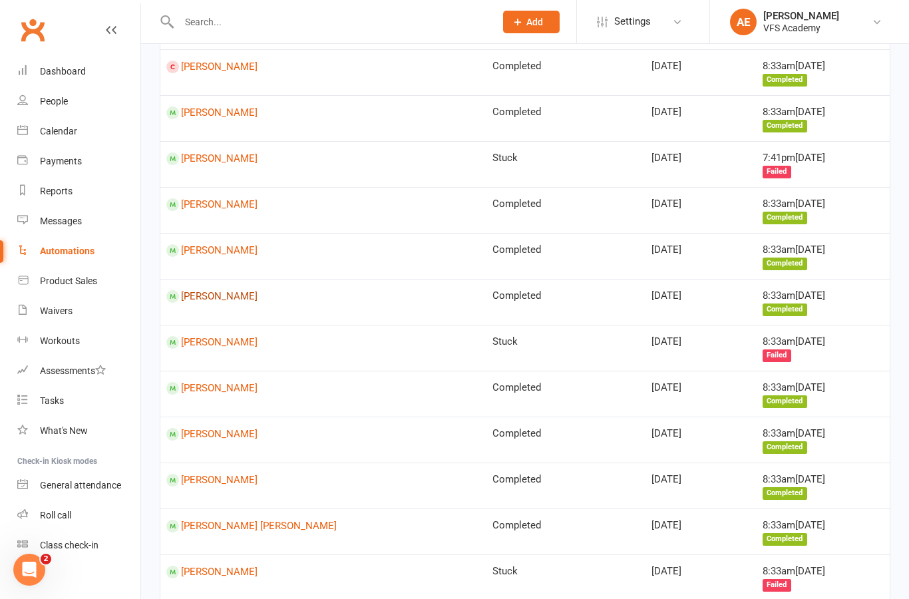
click at [212, 290] on link "Tito Brzezinski" at bounding box center [323, 296] width 314 height 13
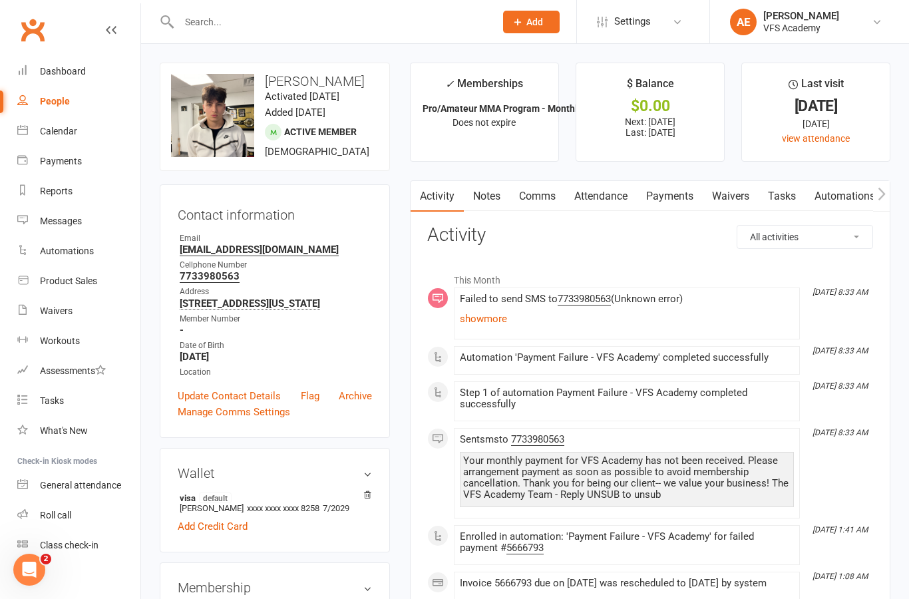
click at [692, 196] on link "Payments" at bounding box center [670, 196] width 66 height 31
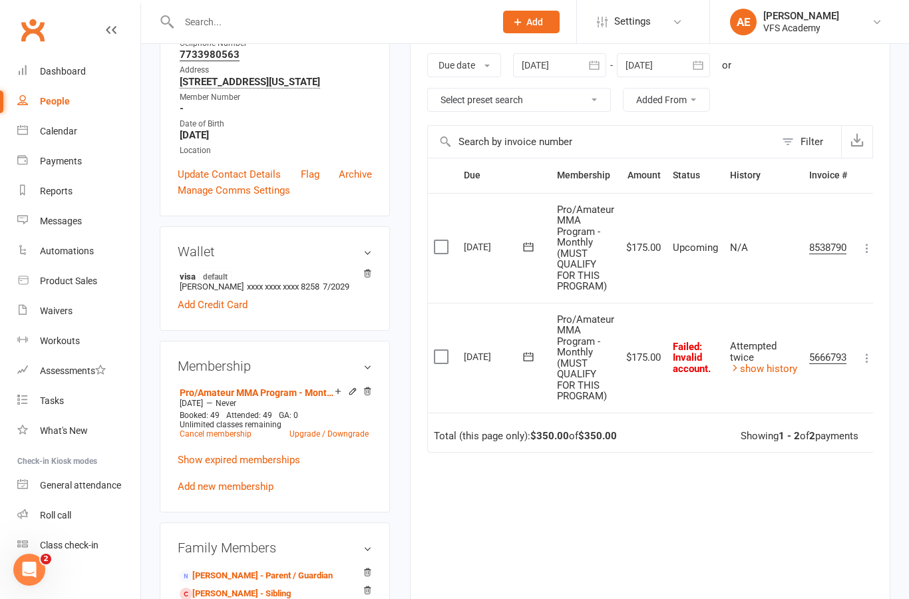
scroll to position [211, 0]
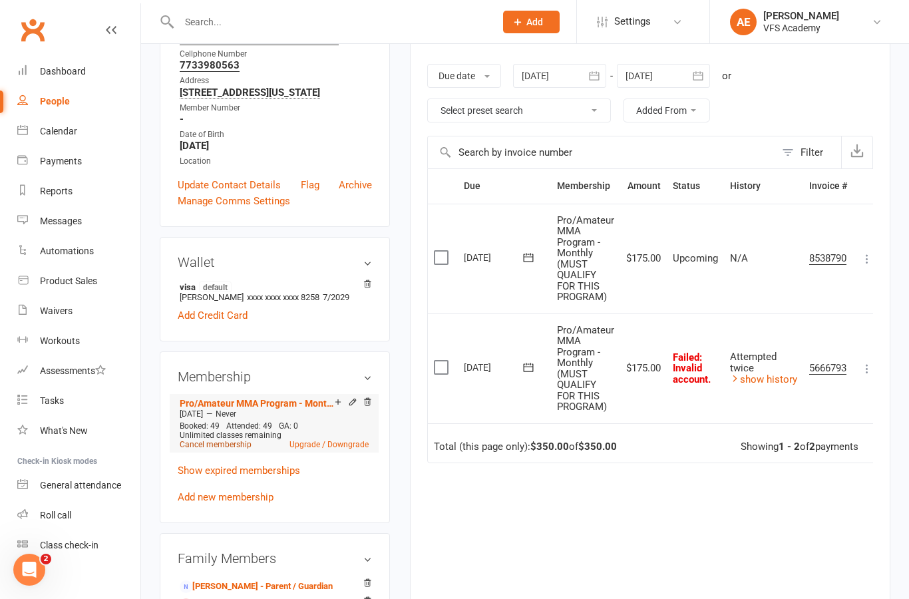
click at [210, 449] on link "Cancel membership" at bounding box center [216, 444] width 72 height 9
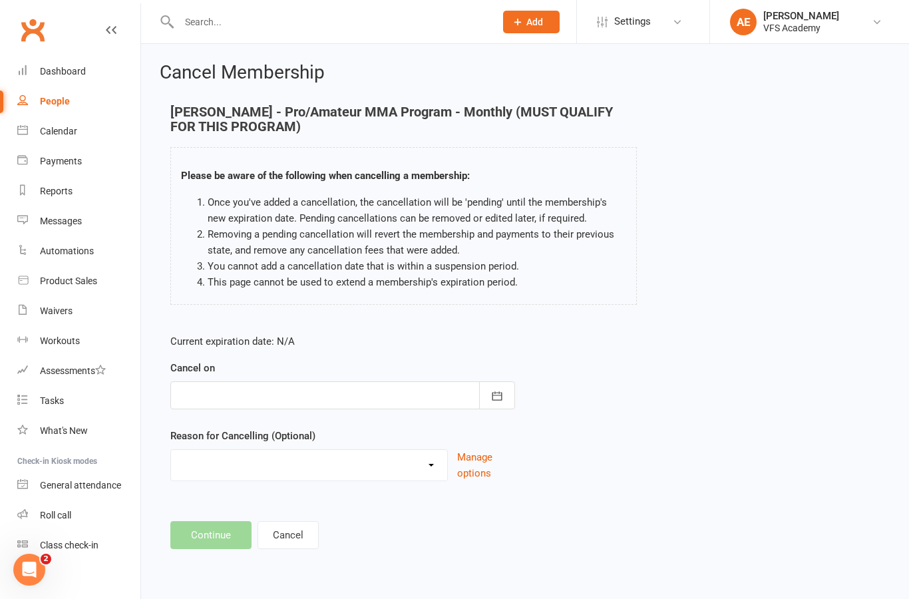
scroll to position [1, 0]
click at [499, 405] on button "button" at bounding box center [497, 395] width 36 height 28
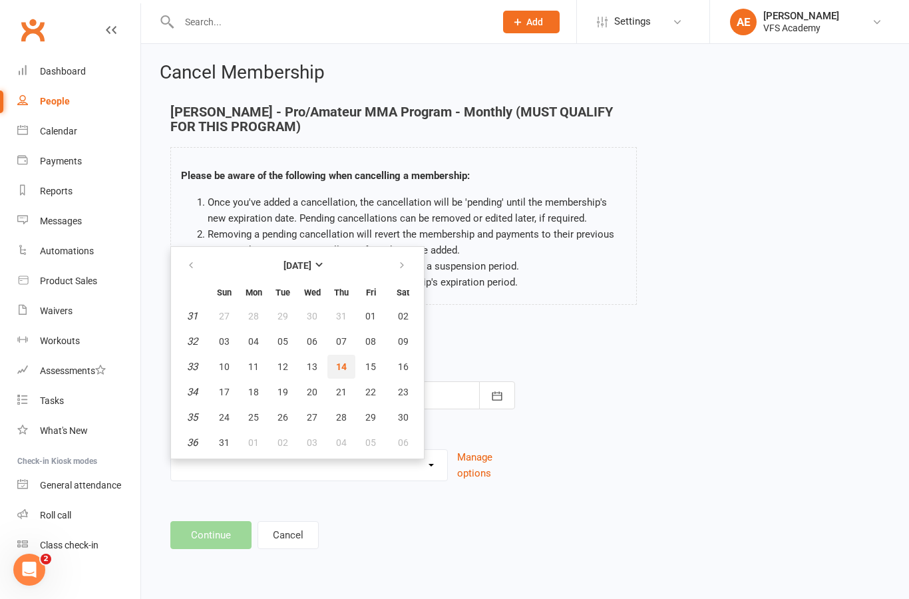
click at [345, 364] on span "14" at bounding box center [341, 366] width 11 height 11
type input "14 Aug 2025"
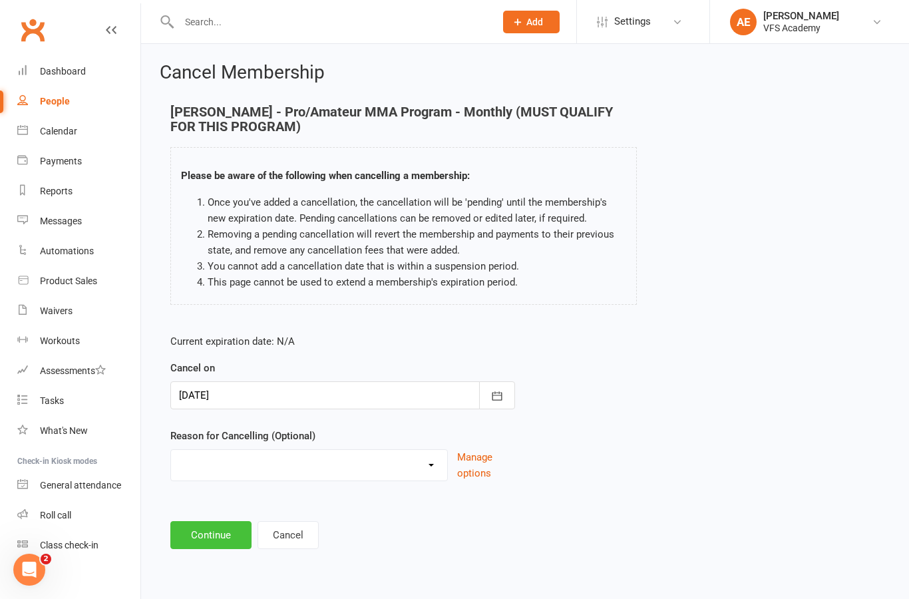
click at [222, 526] on button "Continue" at bounding box center [210, 535] width 81 height 28
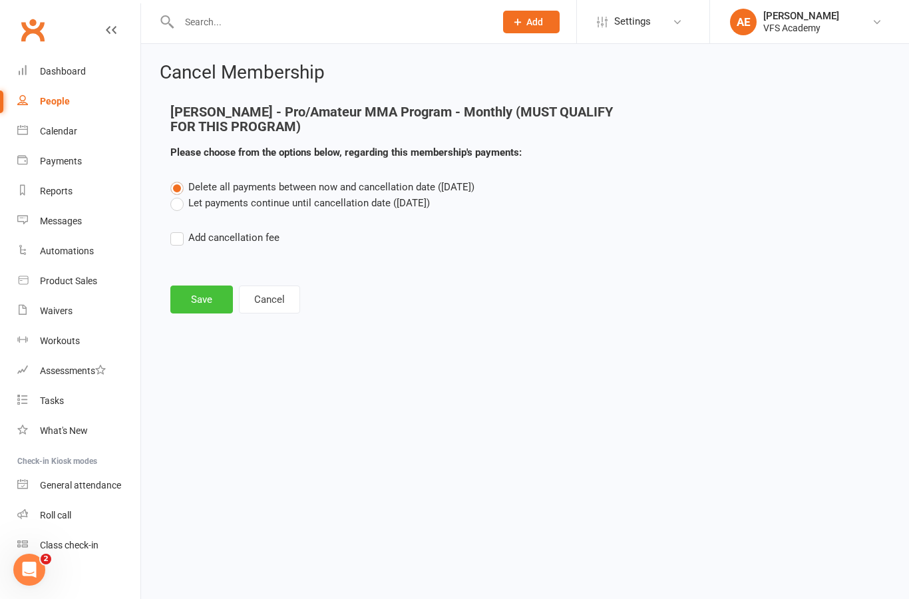
click at [200, 300] on button "Save" at bounding box center [201, 300] width 63 height 28
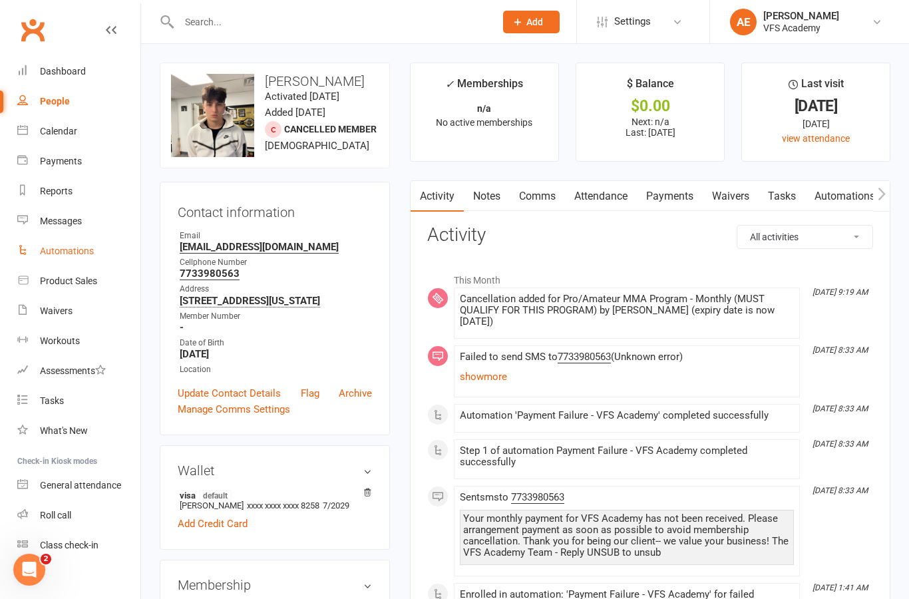
click at [80, 260] on link "Automations" at bounding box center [78, 251] width 123 height 30
select select "100"
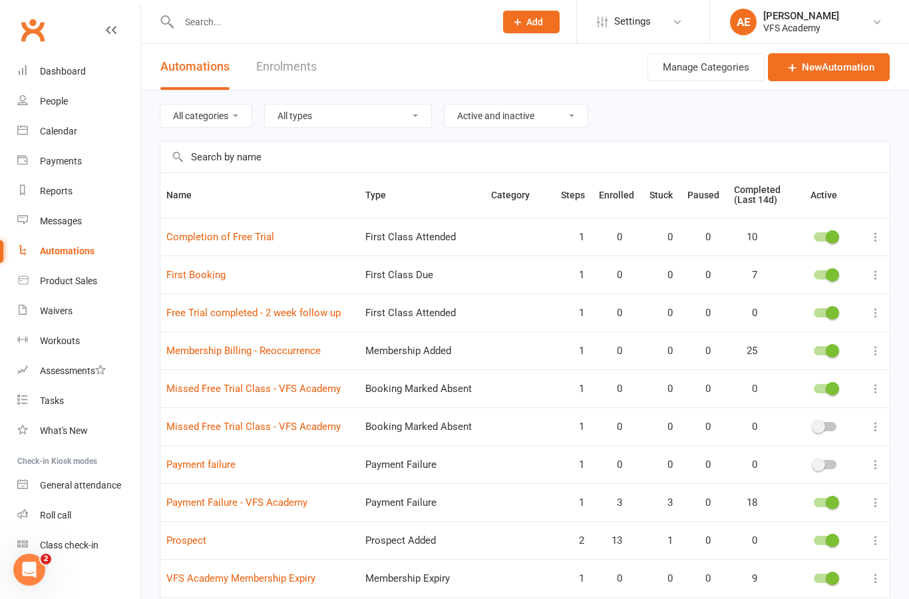
click at [230, 511] on td "Payment Failure - VFS Academy" at bounding box center [259, 502] width 199 height 38
click at [228, 503] on link "Payment Failure - VFS Academy" at bounding box center [236, 503] width 141 height 12
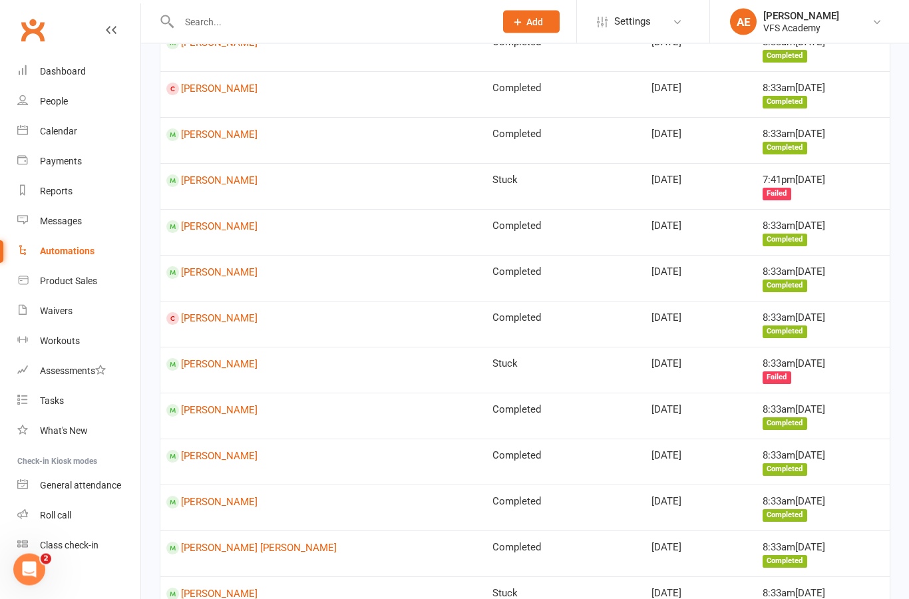
scroll to position [598, 0]
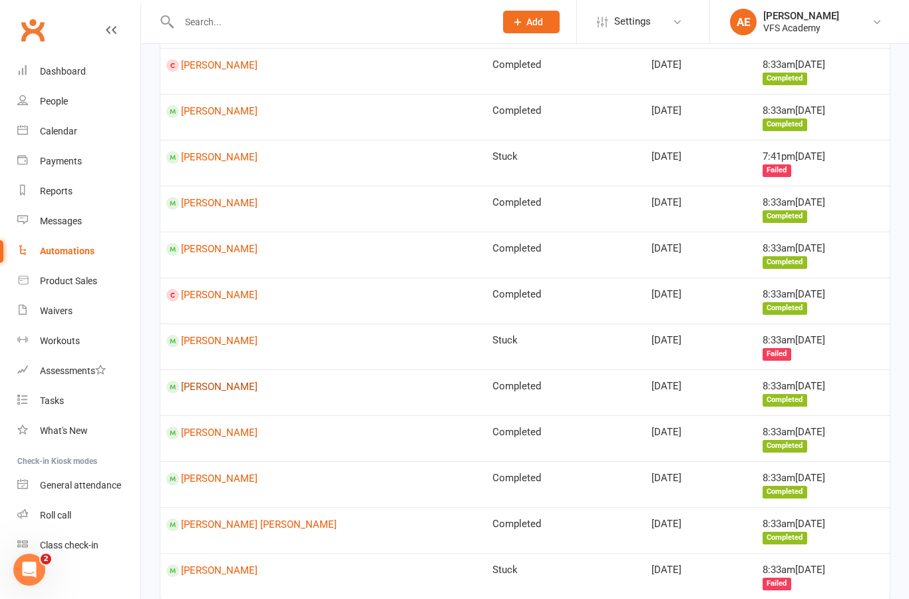
click at [201, 381] on link "Avian Gonzalez" at bounding box center [323, 387] width 314 height 13
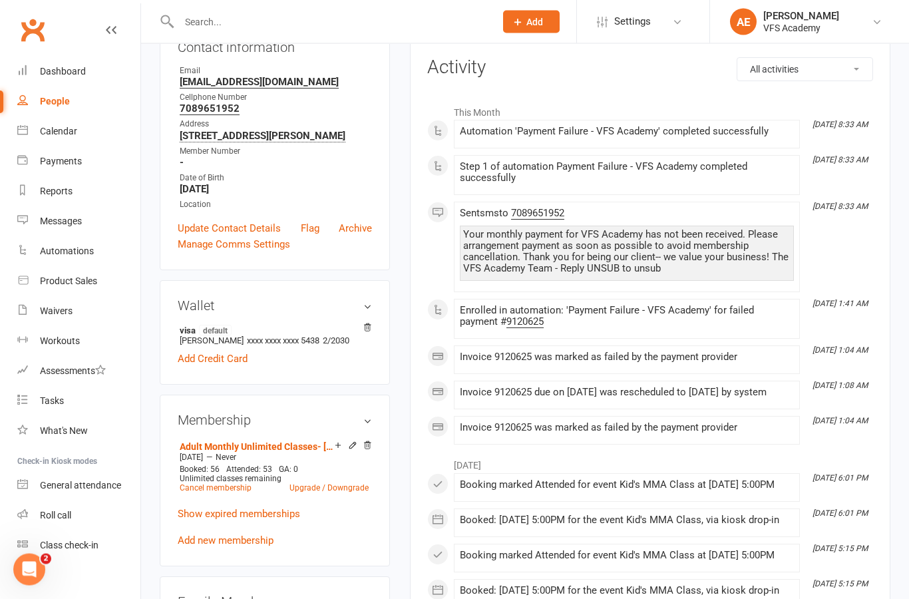
scroll to position [177, 0]
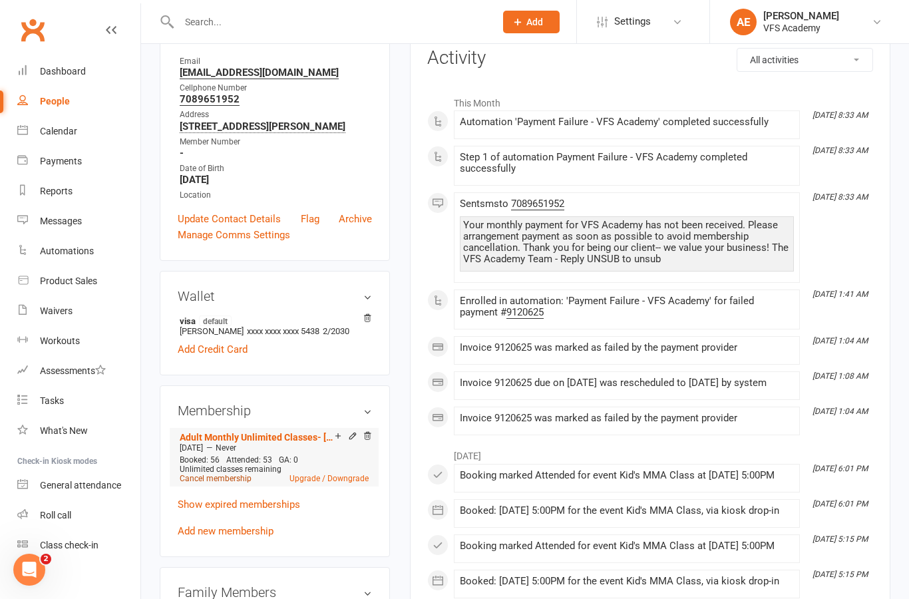
click at [238, 483] on link "Cancel membership" at bounding box center [216, 478] width 72 height 9
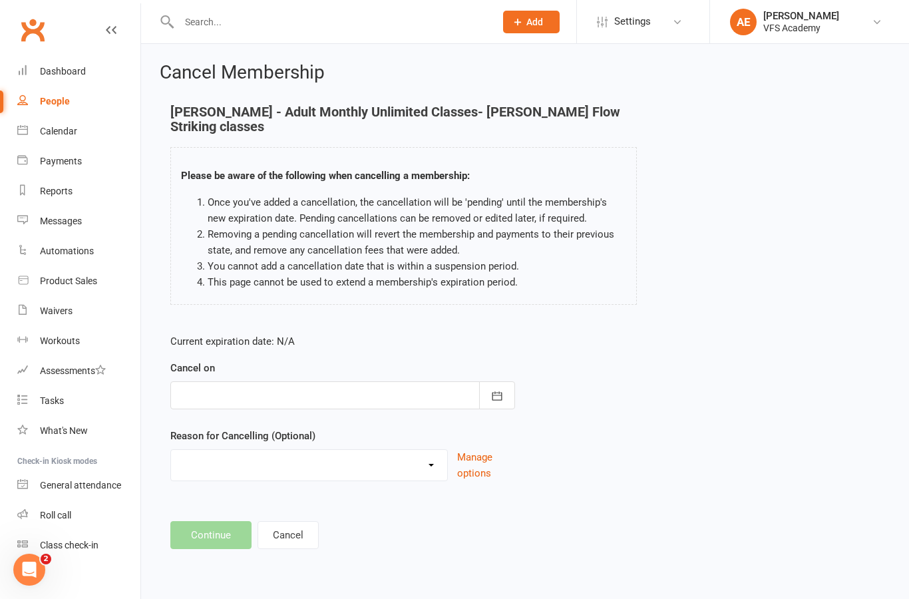
scroll to position [1, 0]
click at [487, 386] on button "button" at bounding box center [497, 395] width 36 height 28
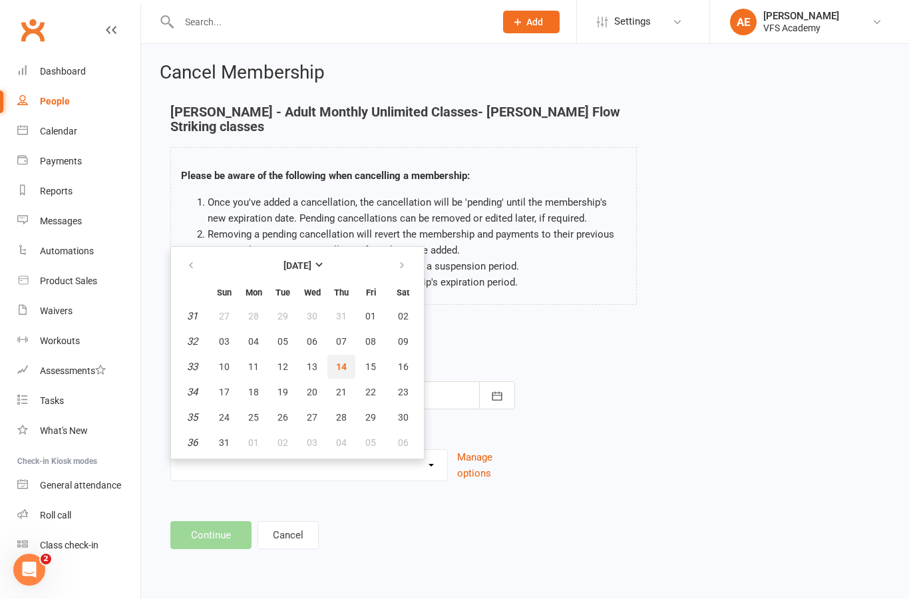
click at [337, 367] on span "14" at bounding box center [341, 366] width 11 height 11
type input "14 Aug 2025"
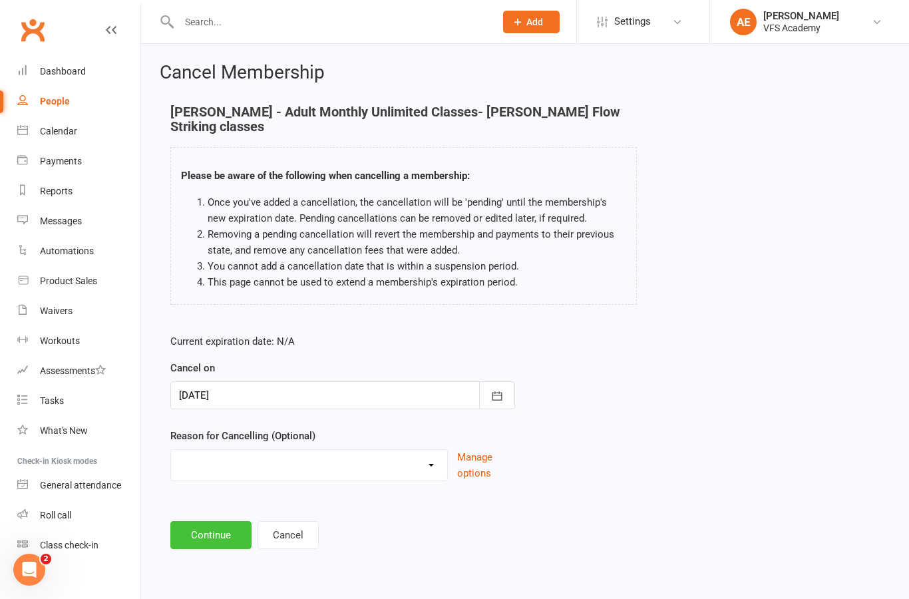
click at [214, 533] on button "Continue" at bounding box center [210, 535] width 81 height 28
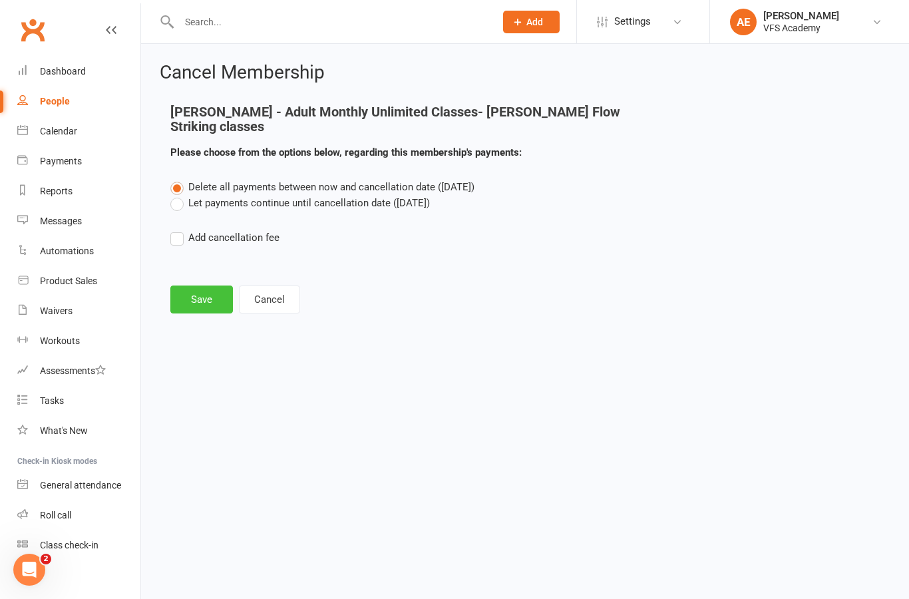
click at [187, 292] on button "Save" at bounding box center [201, 300] width 63 height 28
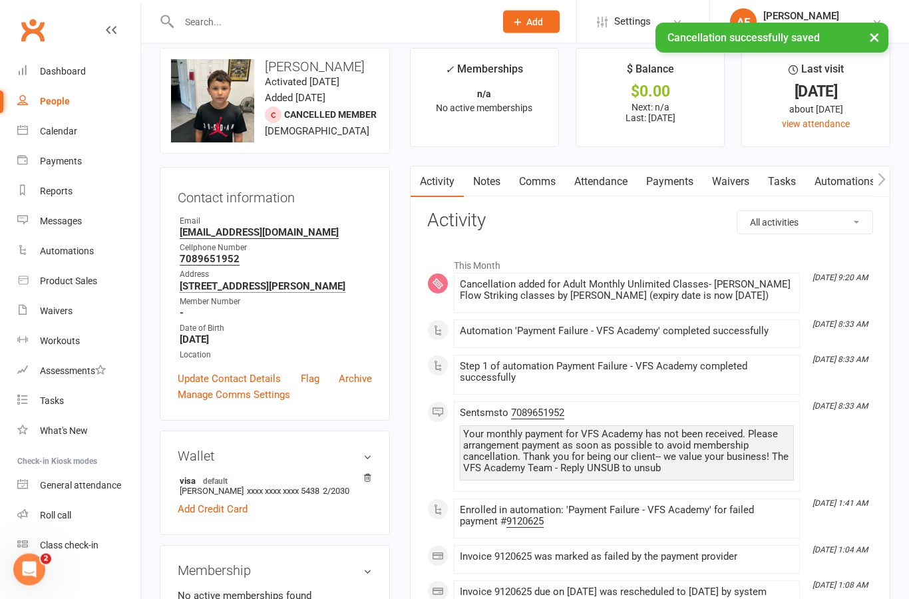
scroll to position [27, 0]
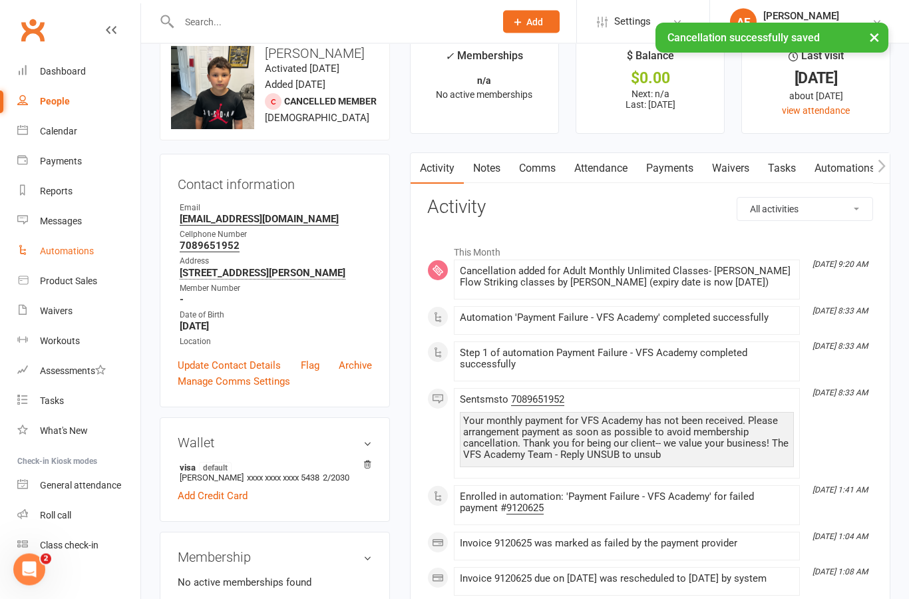
click at [51, 258] on link "Automations" at bounding box center [78, 251] width 123 height 30
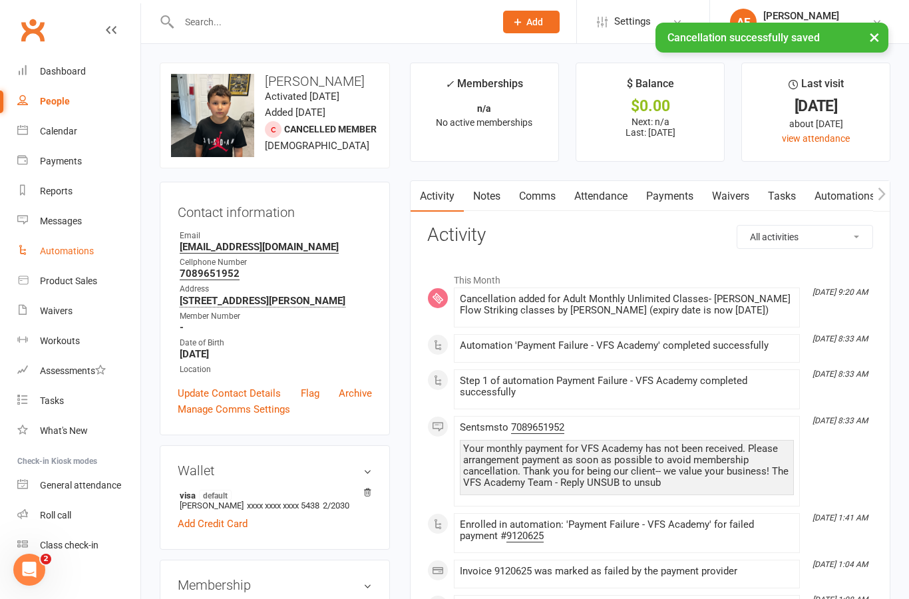
select select "100"
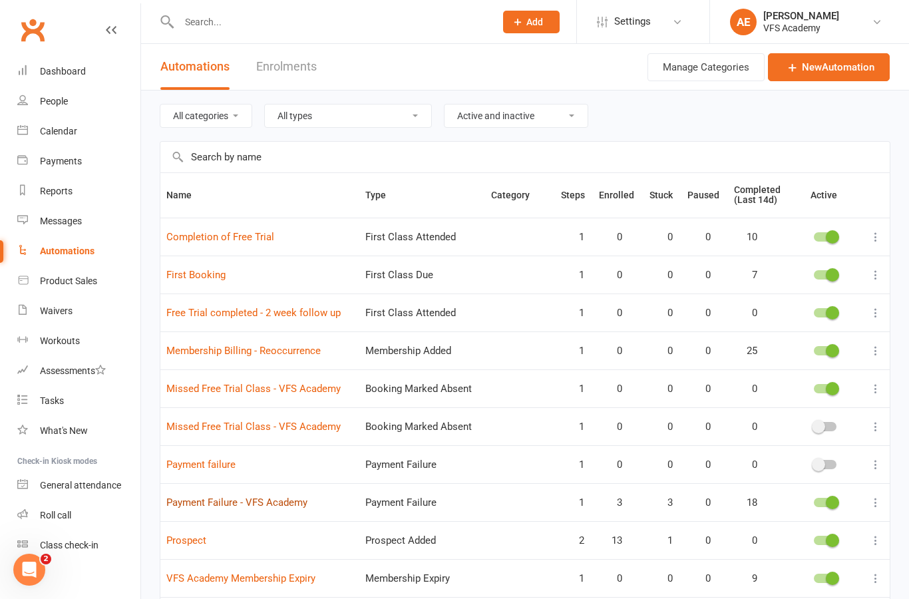
click at [256, 505] on link "Payment Failure - VFS Academy" at bounding box center [236, 503] width 141 height 12
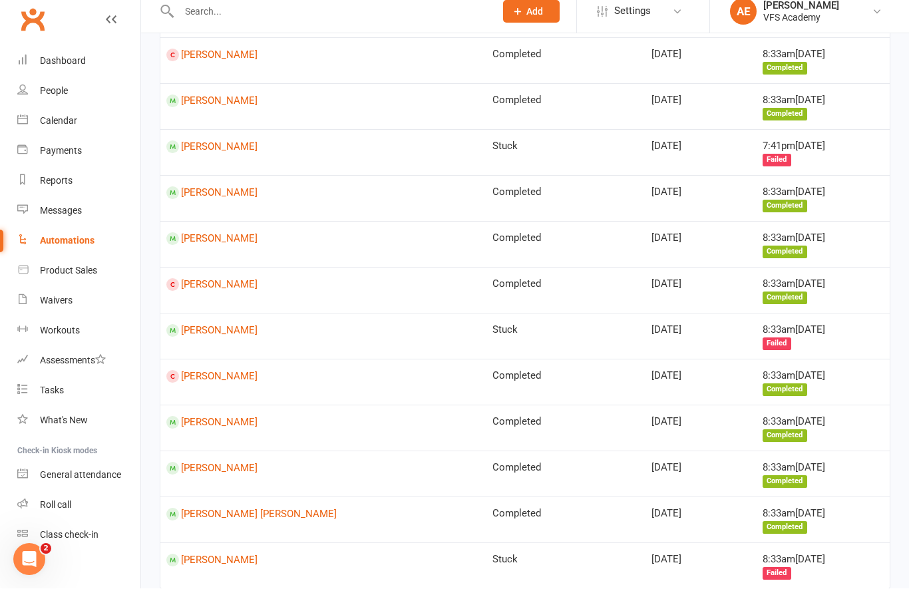
scroll to position [652, 0]
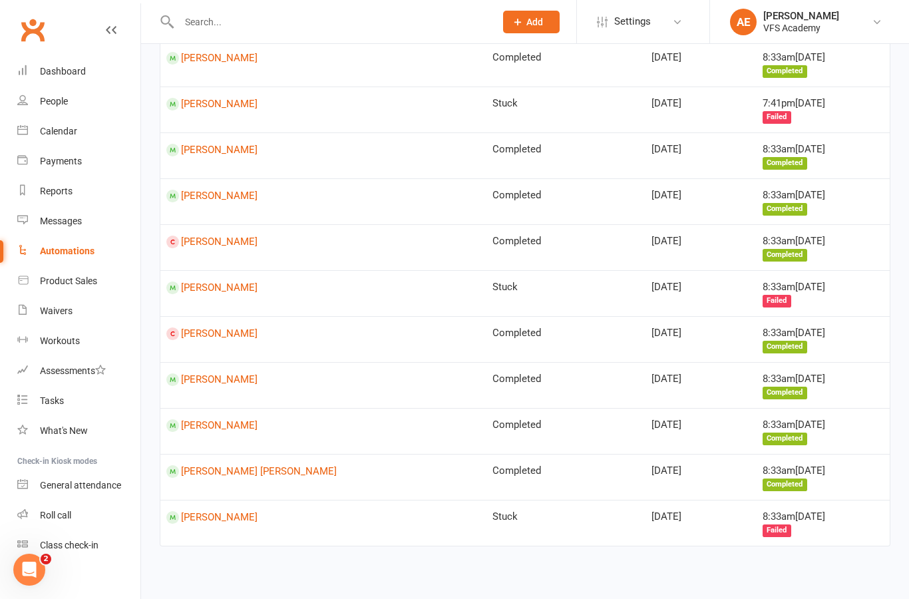
click at [94, 252] on link "Automations" at bounding box center [78, 251] width 123 height 30
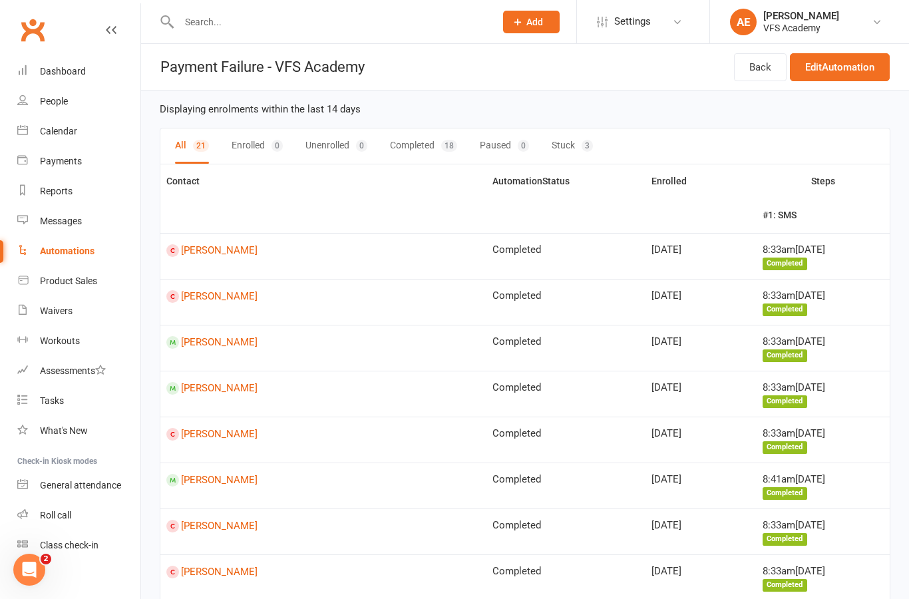
select select "100"
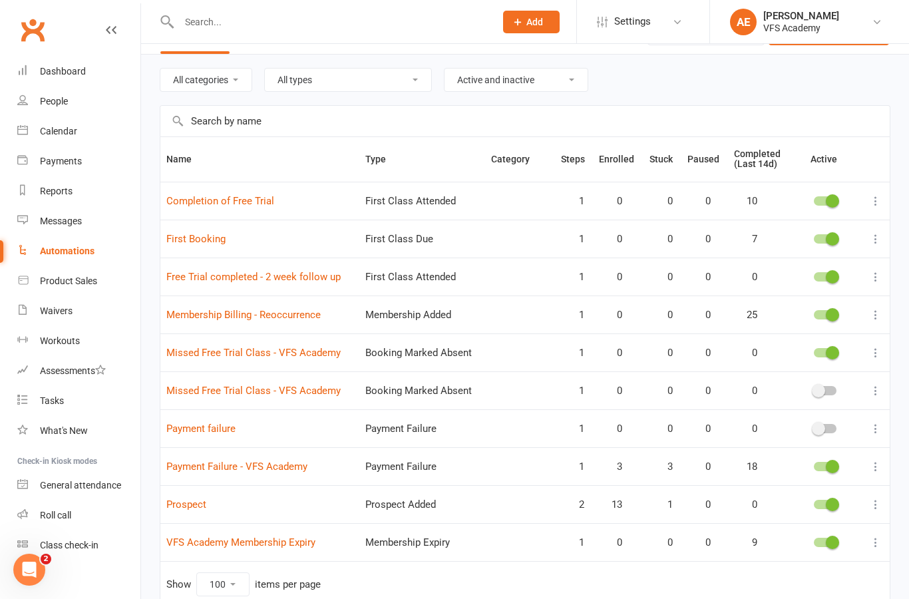
scroll to position [44, 0]
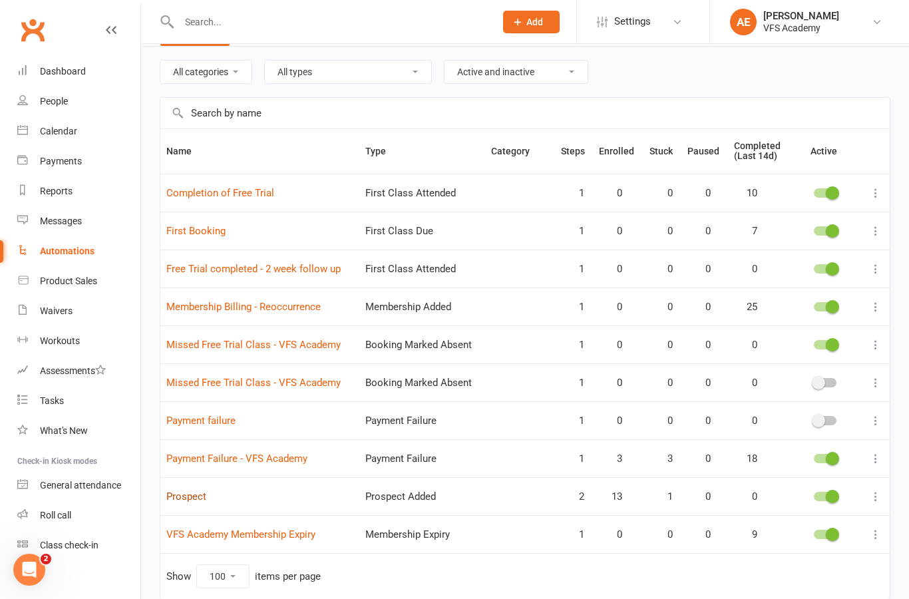
click at [196, 493] on link "Prospect" at bounding box center [186, 497] width 40 height 12
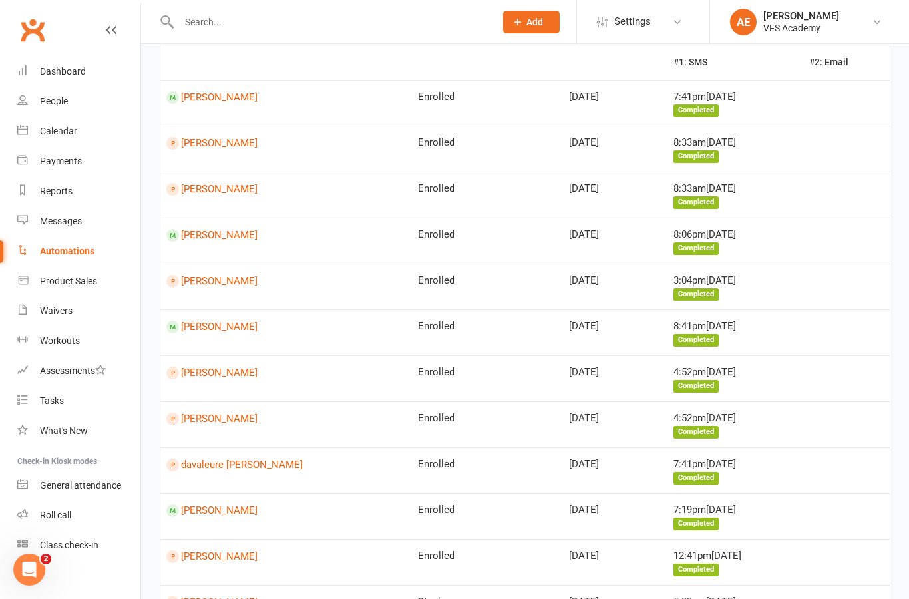
scroll to position [164, 0]
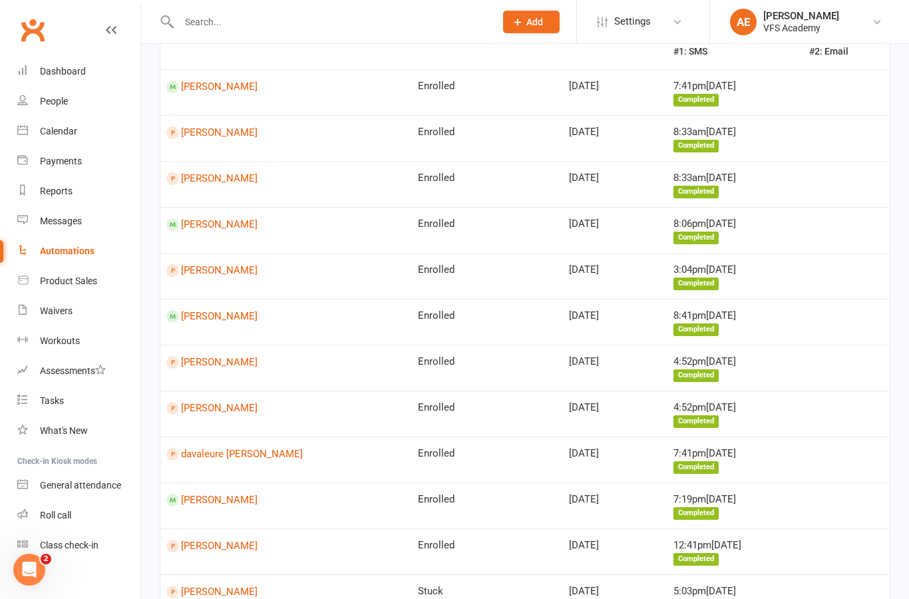
click at [78, 248] on div "Automations" at bounding box center [67, 251] width 55 height 11
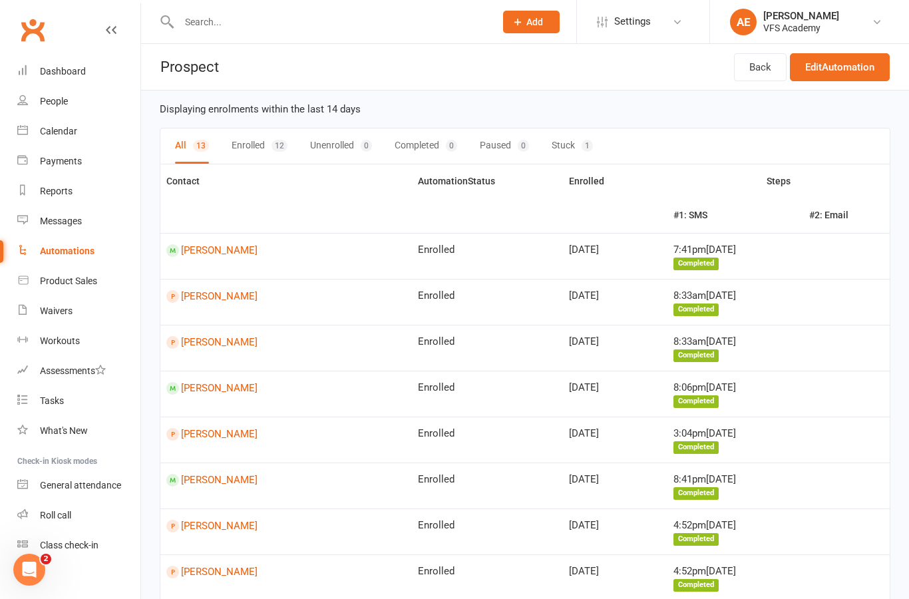
select select "100"
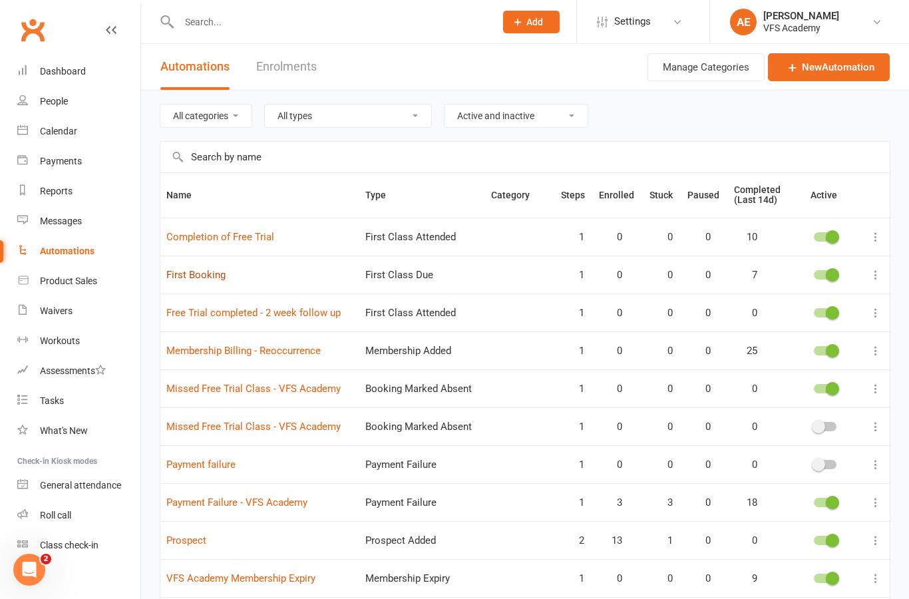
click at [196, 273] on link "First Booking" at bounding box center [195, 275] width 59 height 12
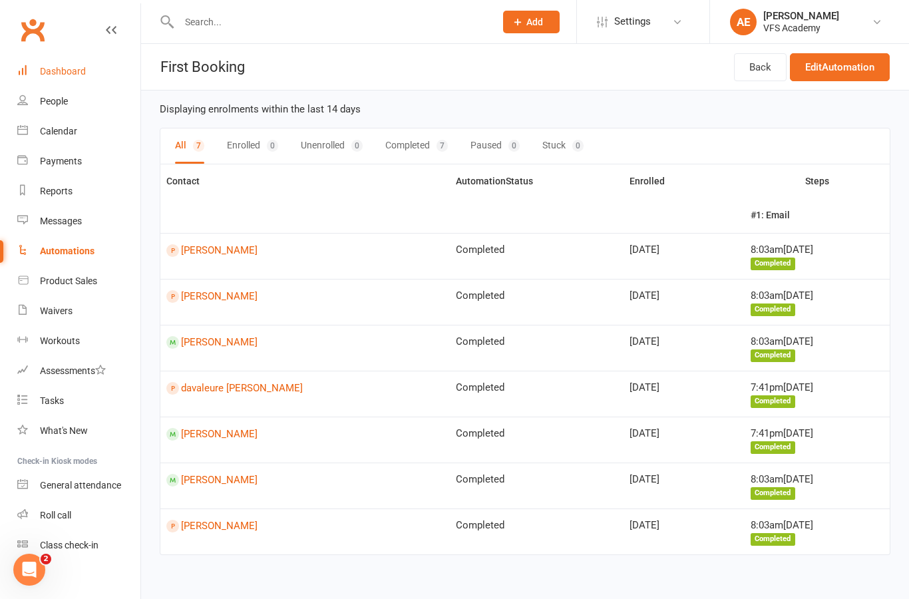
click at [61, 69] on div "Dashboard" at bounding box center [63, 71] width 46 height 11
